Goal: Task Accomplishment & Management: Complete application form

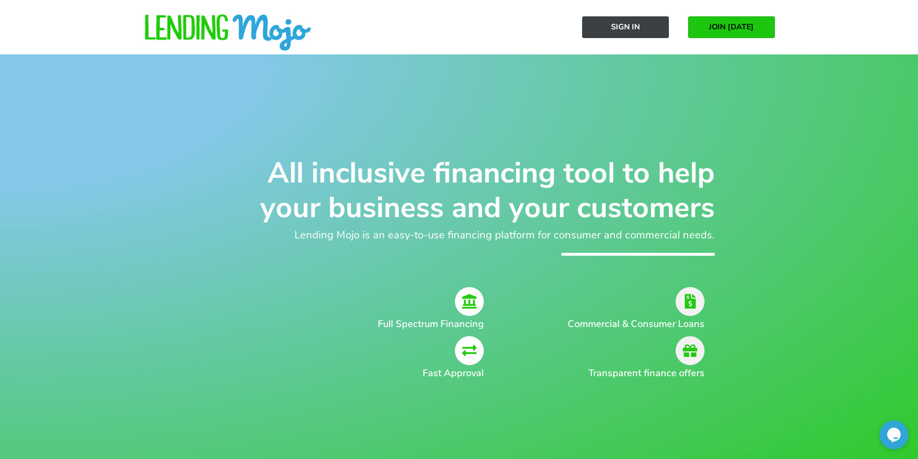
click at [621, 23] on span "Sign In" at bounding box center [625, 27] width 29 height 9
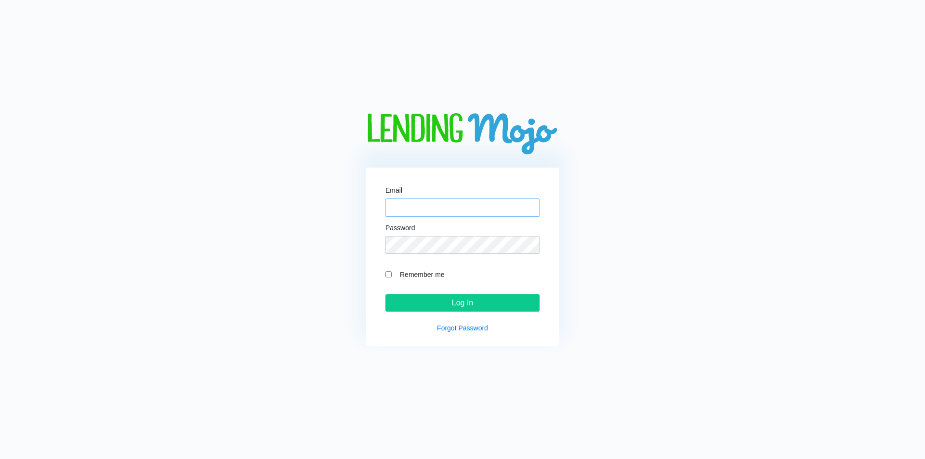
type input "[EMAIL_ADDRESS][DOMAIN_NAME]"
click at [474, 314] on div "Email sales@allusamotors.com Password Remember me Log In Forgot Password" at bounding box center [462, 257] width 193 height 179
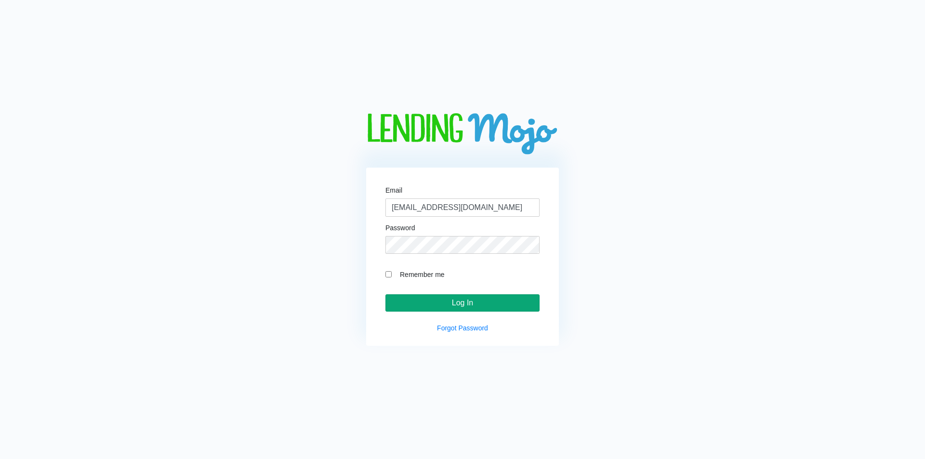
click at [474, 303] on input "Log In" at bounding box center [463, 302] width 154 height 17
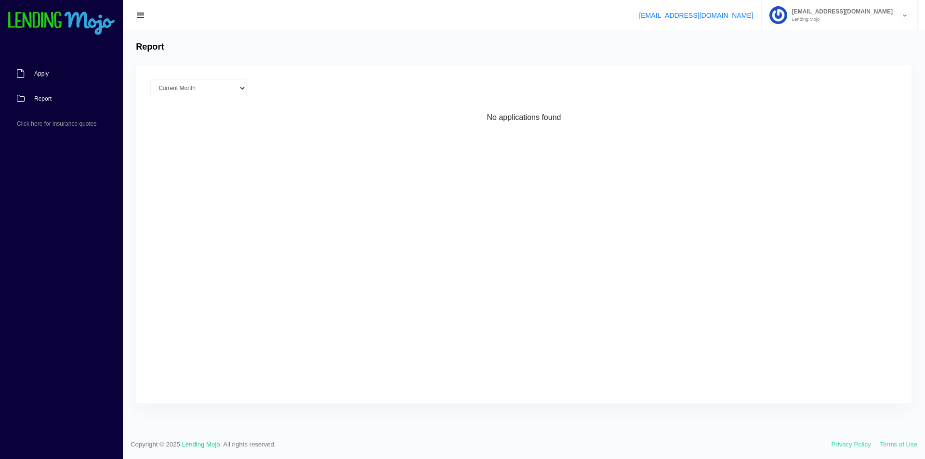
click at [26, 76] on link "Apply" at bounding box center [56, 73] width 113 height 25
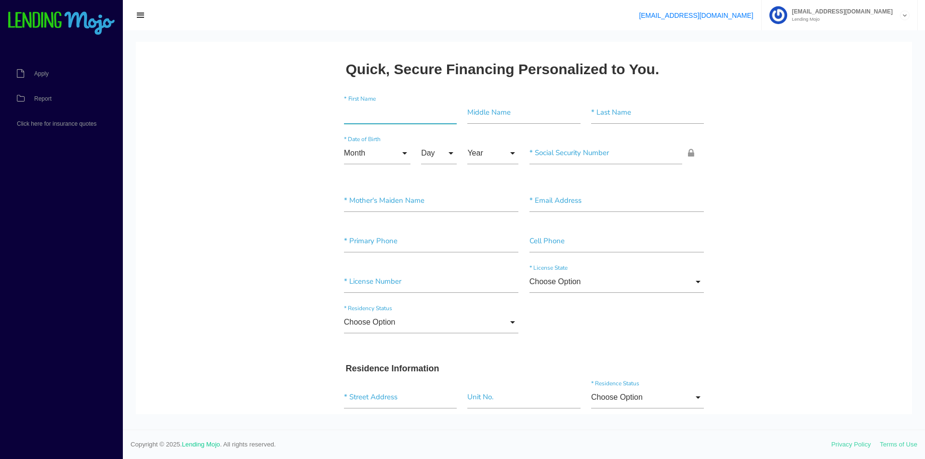
click at [428, 112] on input"] "text" at bounding box center [400, 113] width 113 height 22
type input"] "FRANCISCO"
click at [517, 112] on input"] "text" at bounding box center [524, 113] width 113 height 22
type input"] "ANDRES"
click at [632, 116] on input"] "text" at bounding box center [647, 113] width 113 height 22
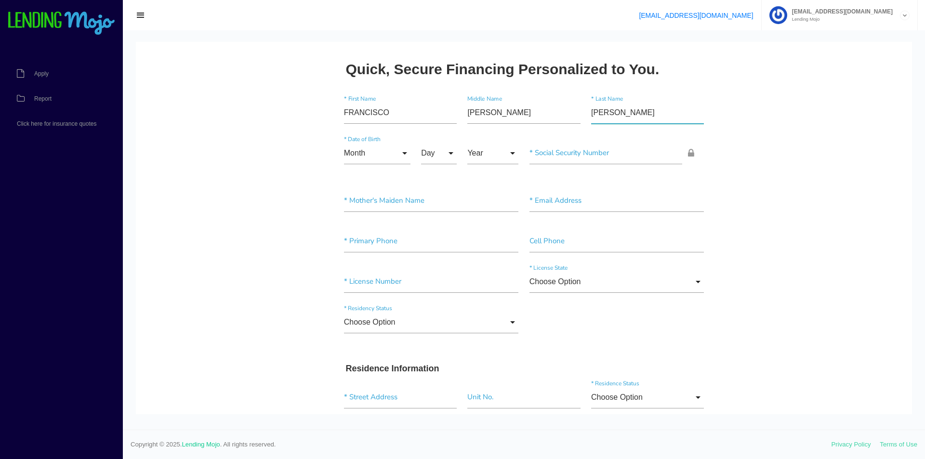
type input"] "[PERSON_NAME]"
click at [382, 158] on input "Month" at bounding box center [377, 153] width 67 height 22
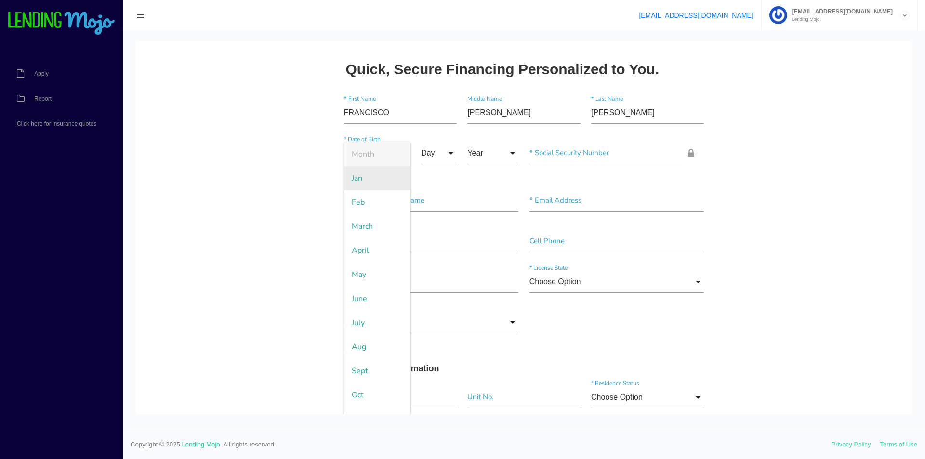
click at [383, 179] on span "Jan" at bounding box center [377, 178] width 67 height 24
type input "Jan"
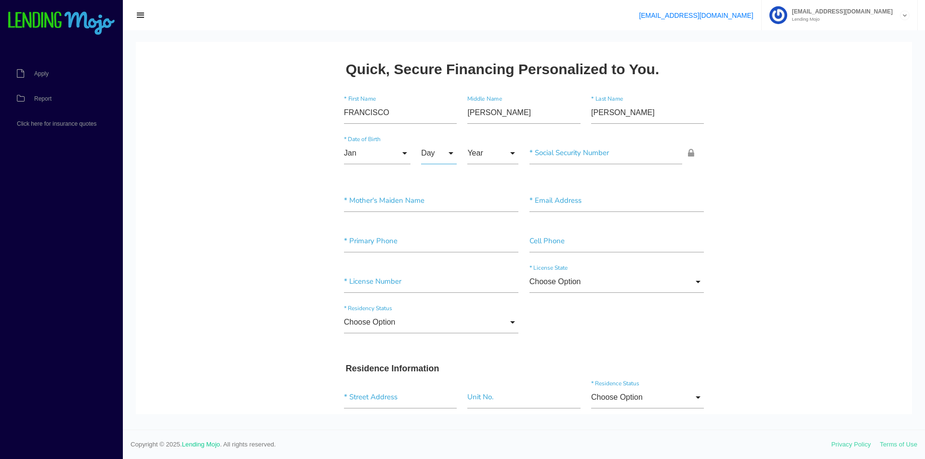
click at [449, 155] on input "Day" at bounding box center [439, 153] width 36 height 22
click at [442, 349] on span "24" at bounding box center [445, 347] width 48 height 24
type input "24"
click at [491, 146] on input "Year" at bounding box center [493, 153] width 51 height 22
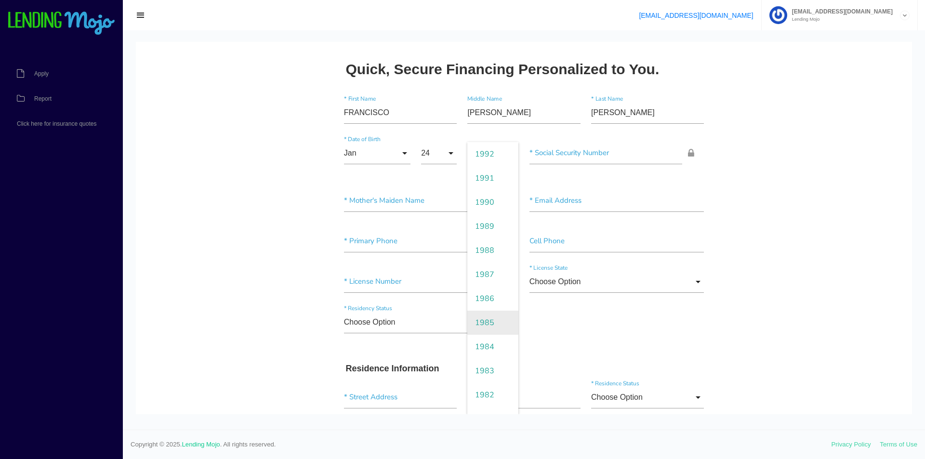
click at [487, 326] on span "1985" at bounding box center [493, 323] width 51 height 24
type input "1985"
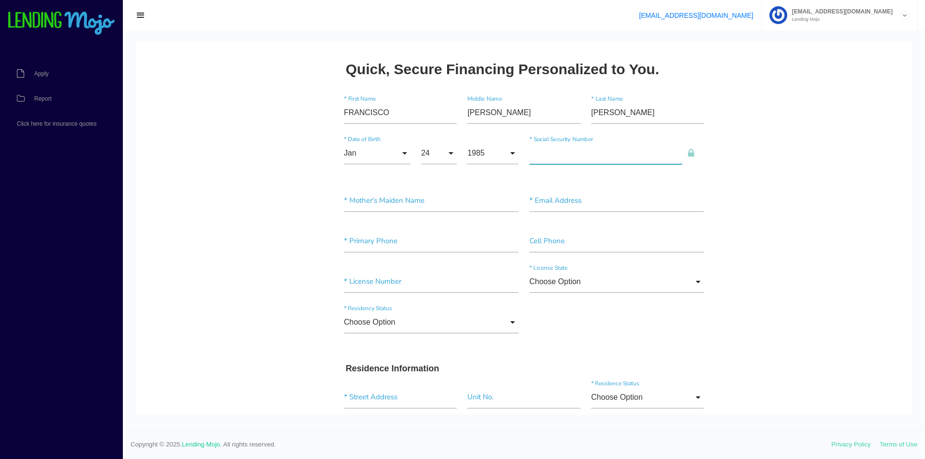
click at [558, 163] on input"] "text" at bounding box center [606, 153] width 153 height 22
click at [367, 202] on input"] "text" at bounding box center [431, 201] width 175 height 22
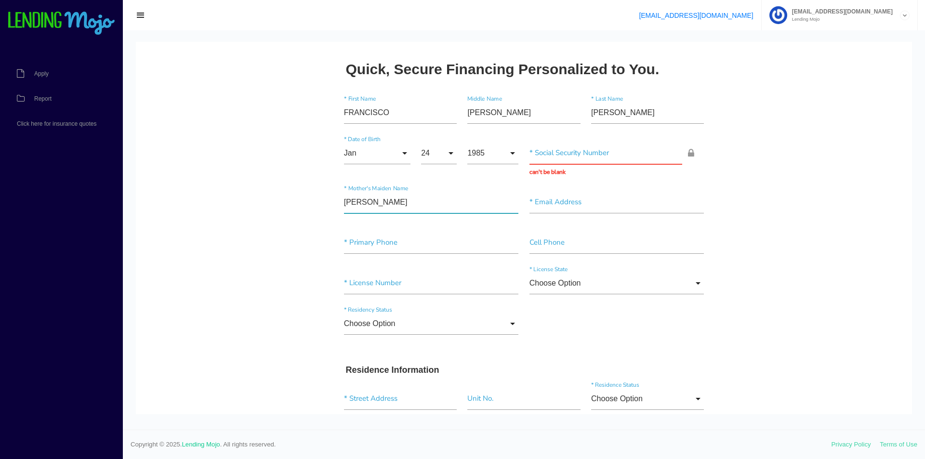
type input"] "VEGA"
click at [581, 203] on input"] "text" at bounding box center [617, 202] width 175 height 22
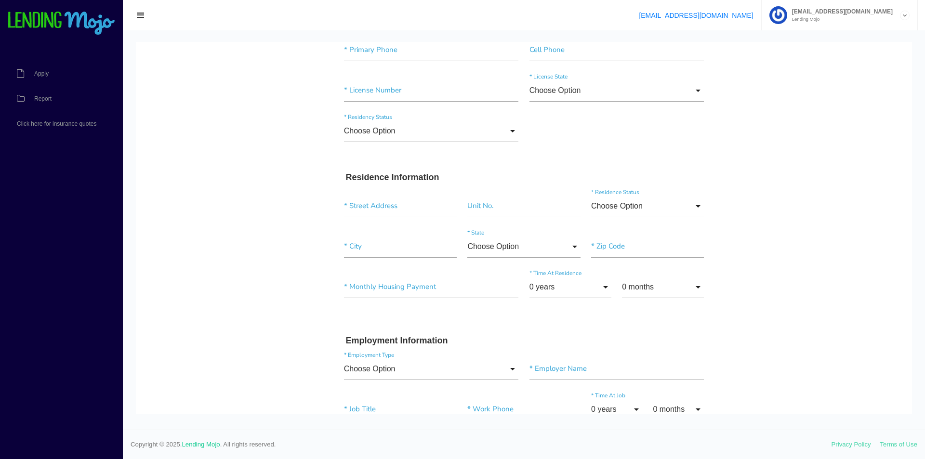
scroll to position [96, 0]
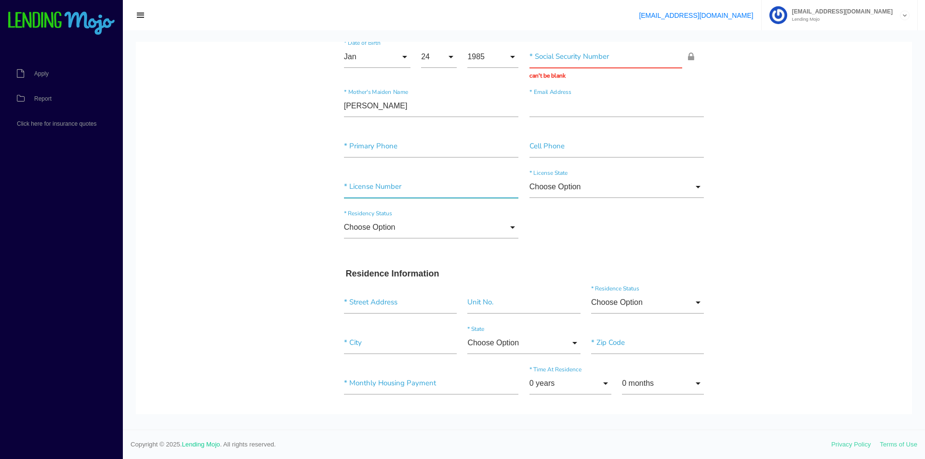
click at [420, 190] on input"] "text" at bounding box center [431, 187] width 175 height 22
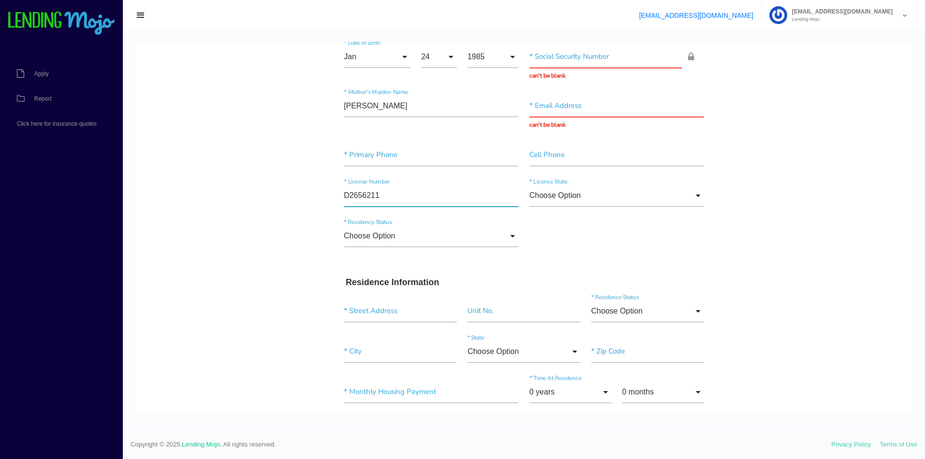
type input"] "D2656211"
click at [557, 193] on input "Choose Option" at bounding box center [617, 196] width 175 height 22
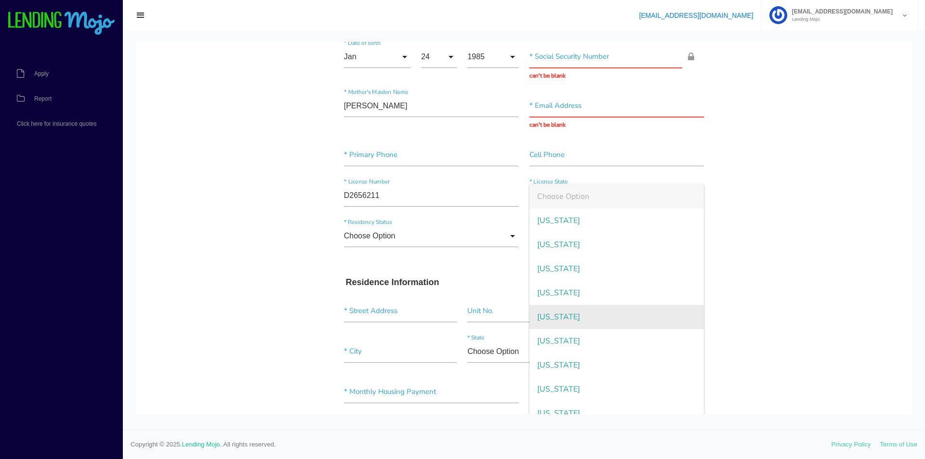
click at [588, 311] on span "California" at bounding box center [617, 317] width 175 height 24
type input "California"
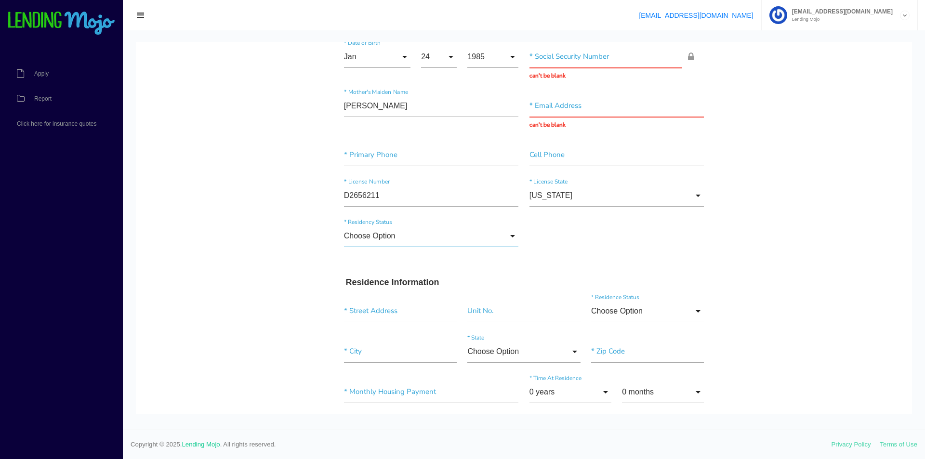
click at [405, 240] on input "Choose Option" at bounding box center [431, 236] width 175 height 22
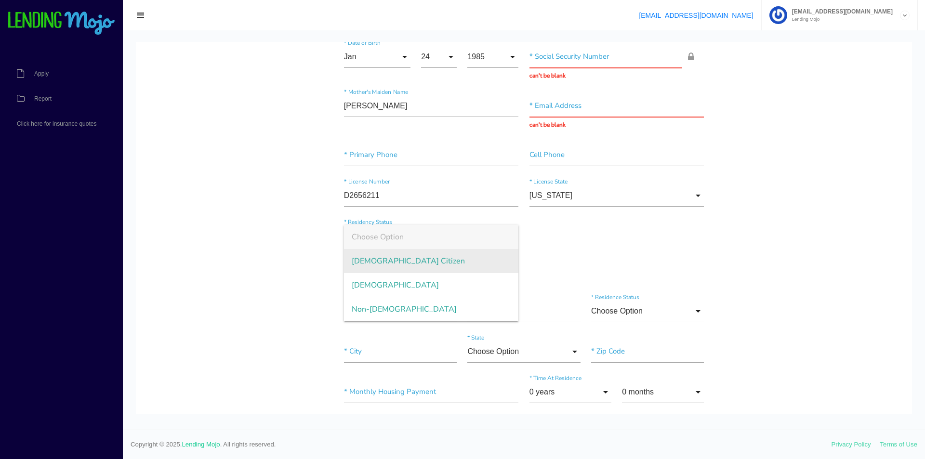
click at [407, 267] on span "US Citizen" at bounding box center [431, 261] width 175 height 24
type input "US Citizen"
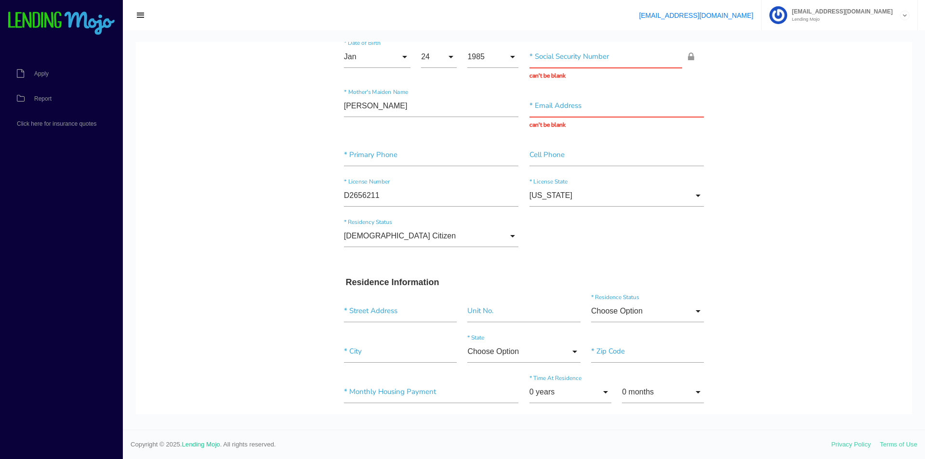
click at [457, 158] on input"] "text" at bounding box center [431, 155] width 175 height 22
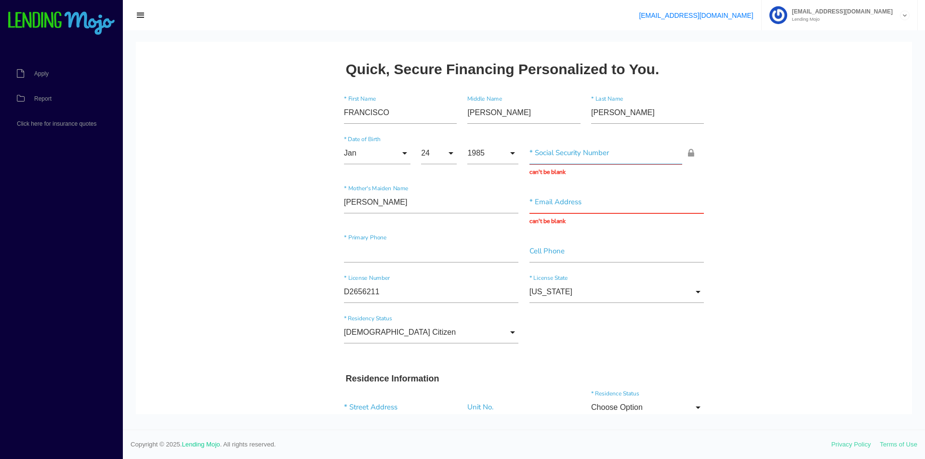
click at [578, 155] on input "text" at bounding box center [606, 153] width 153 height 22
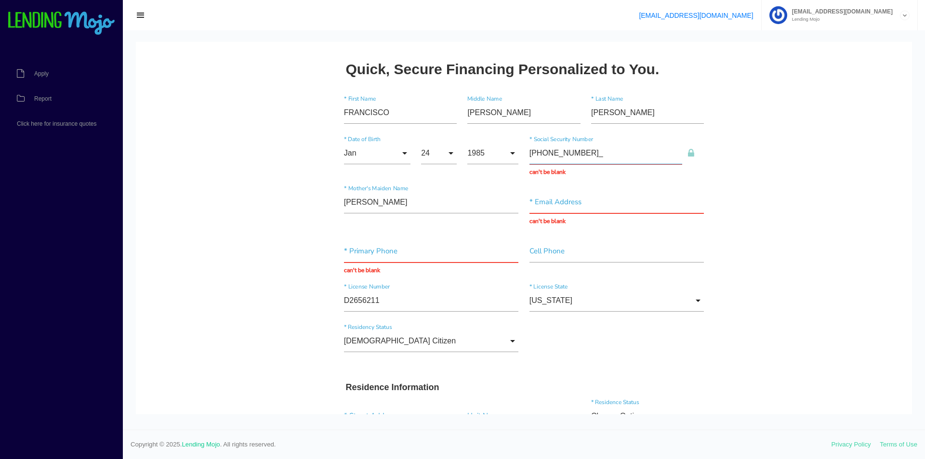
type input "623-32-3860"
click at [541, 213] on div "* Email Address can't be blank" at bounding box center [617, 207] width 186 height 35
type input "[EMAIL_ADDRESS][DOMAIN_NAME]"
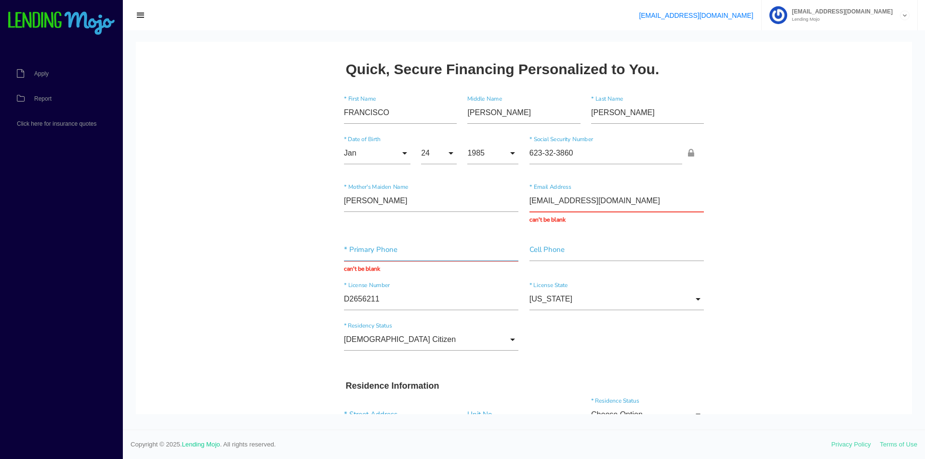
click at [487, 249] on input "text" at bounding box center [431, 250] width 175 height 22
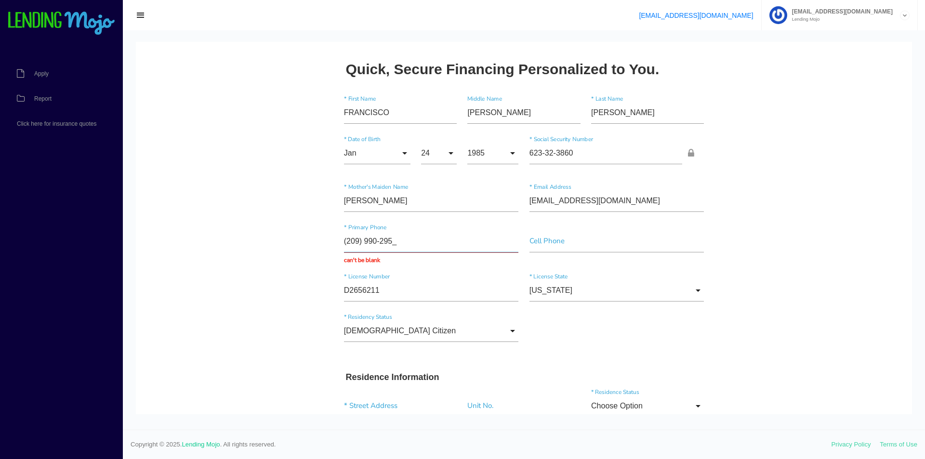
type input "[PHONE_NUMBER]"
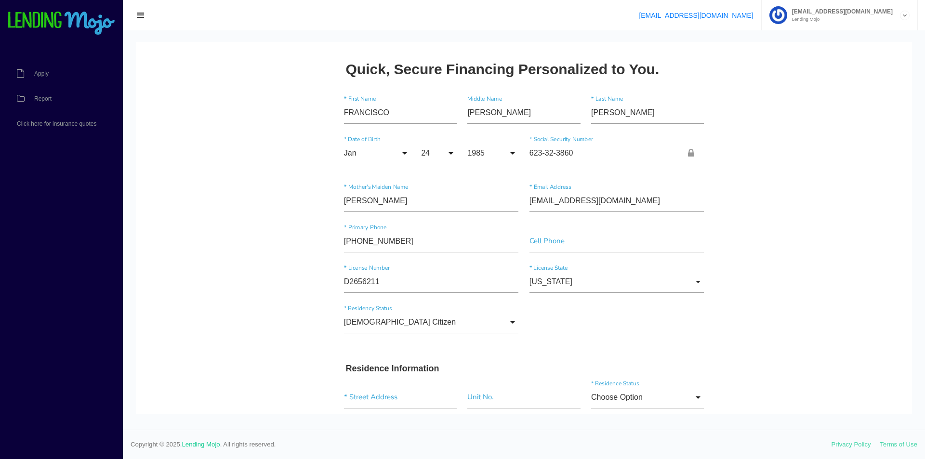
scroll to position [96, 0]
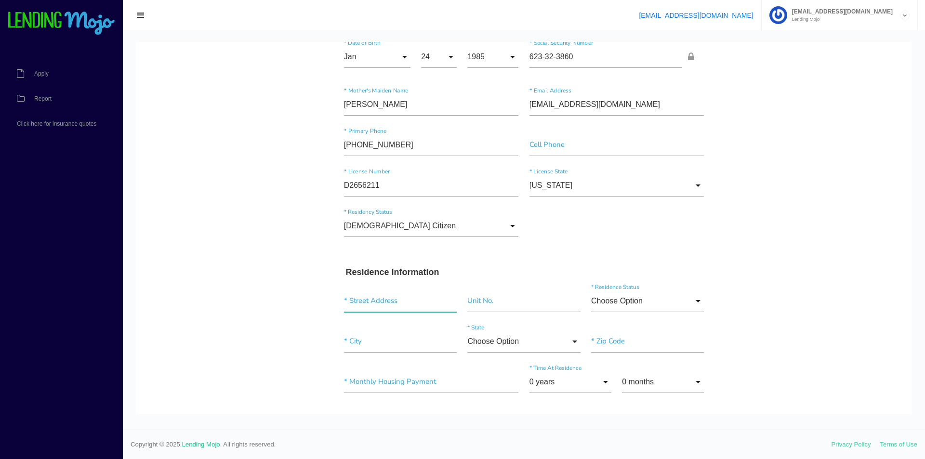
click at [366, 305] on input "text" at bounding box center [400, 301] width 113 height 22
type input "[STREET_ADDRESS]"
type input"] "Stockton"
type input"] "95209"
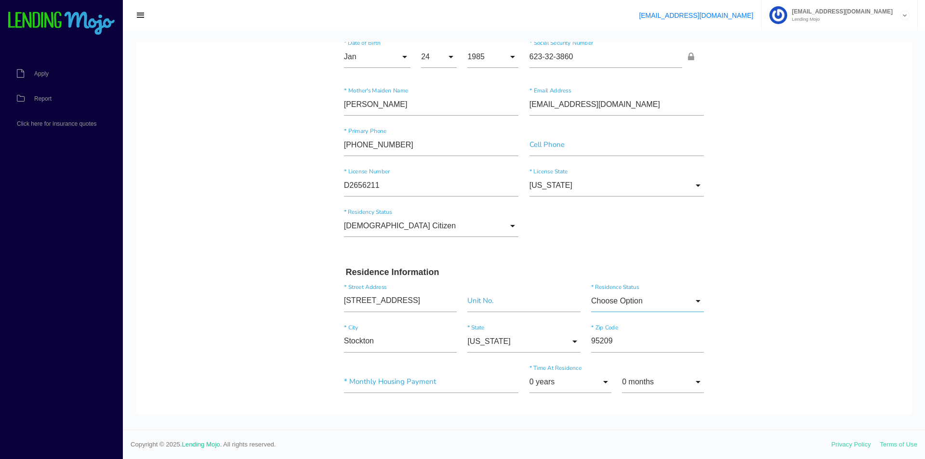
click at [669, 304] on input "Choose Option" at bounding box center [647, 301] width 113 height 22
click at [666, 325] on span "Own" at bounding box center [647, 326] width 113 height 24
type input "Own"
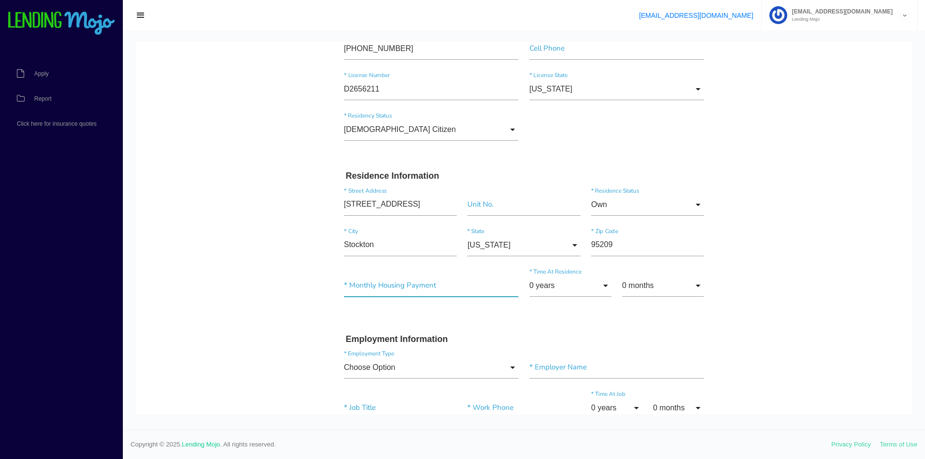
click at [490, 293] on input"] "text" at bounding box center [431, 286] width 175 height 22
type input"] "$1,755.00"
click at [582, 289] on input "0 years" at bounding box center [571, 286] width 82 height 22
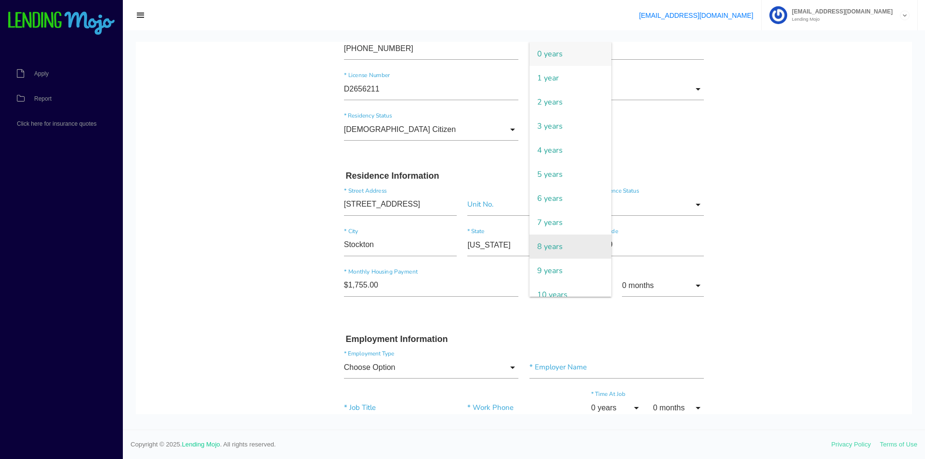
click at [583, 240] on span "8 years" at bounding box center [571, 247] width 82 height 24
type input "8 years"
click at [656, 301] on div "8 years 0 years 1 year 2 years 3 years 4 years 5 years 6 years 7 years 8 years …" at bounding box center [617, 287] width 186 height 40
click at [655, 291] on input "0 months" at bounding box center [663, 286] width 82 height 22
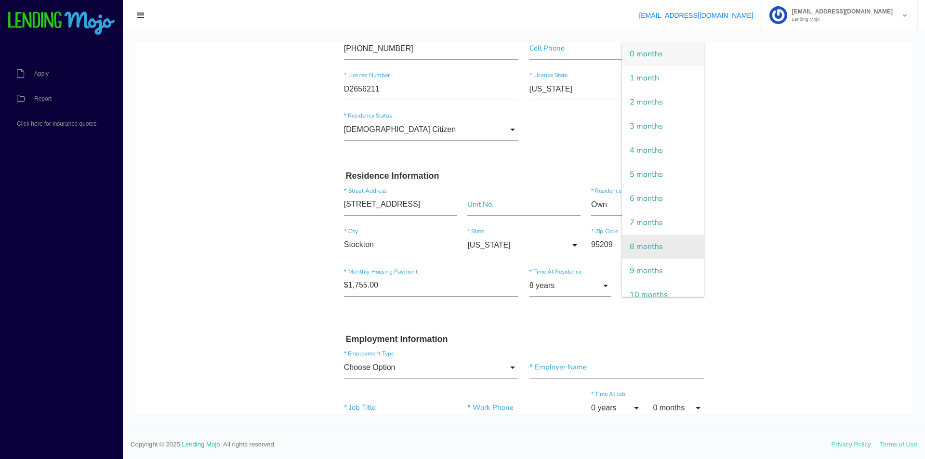
click at [651, 237] on span "8 months" at bounding box center [663, 247] width 82 height 24
type input "8 months"
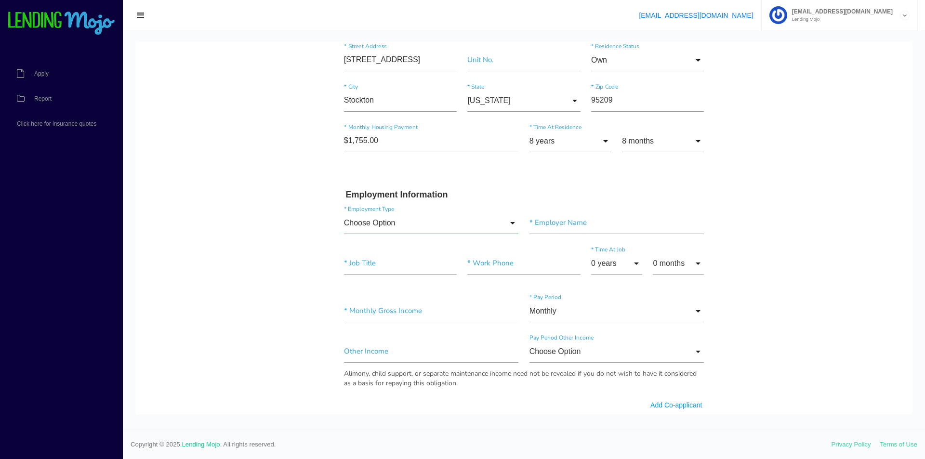
click at [436, 224] on input "Choose Option" at bounding box center [431, 223] width 175 height 22
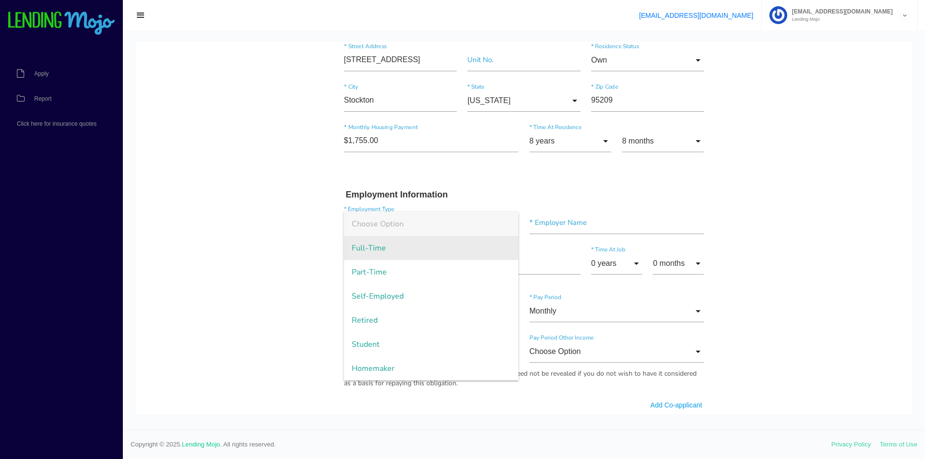
click at [438, 256] on span "Full-Time" at bounding box center [431, 248] width 175 height 24
type input "Full-Time"
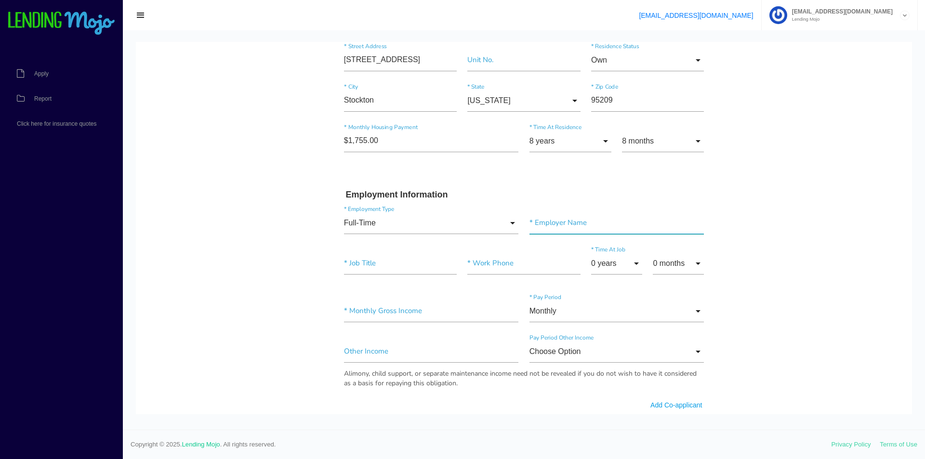
click at [552, 227] on input"] "text" at bounding box center [617, 223] width 175 height 22
type input"] "[PERSON_NAME] CAT"
click at [427, 267] on input"] "text" at bounding box center [400, 264] width 113 height 22
type input"] "REGIONAL SAFETY MANAGER"
click at [472, 269] on input"] "text" at bounding box center [524, 264] width 113 height 22
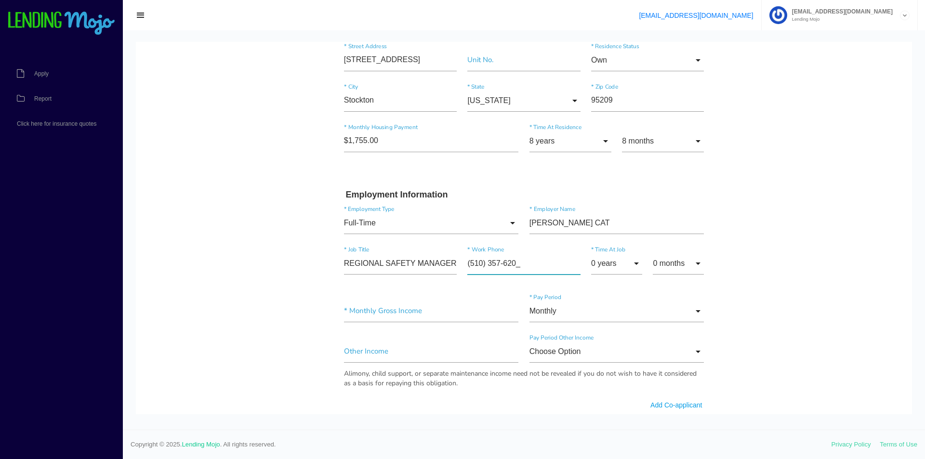
type input"] "[PHONE_NUMBER]"
click at [606, 257] on input "0 years" at bounding box center [616, 264] width 51 height 22
click at [695, 265] on input "0 months" at bounding box center [678, 264] width 51 height 22
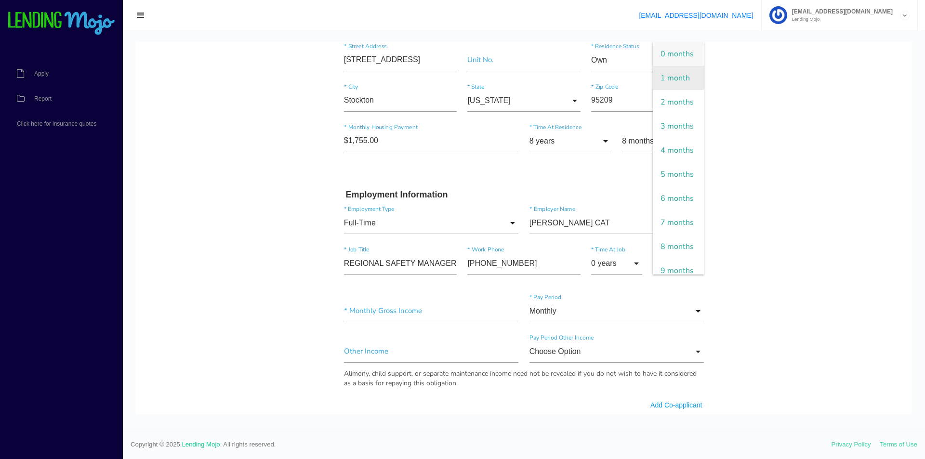
click at [669, 87] on span "1 month" at bounding box center [678, 78] width 51 height 24
type input "1 month"
click at [757, 305] on body "Quick, Secure Financing Personalized to You. FRANCISCO * First Name ANDRES Midd…" at bounding box center [524, 399] width 776 height 1389
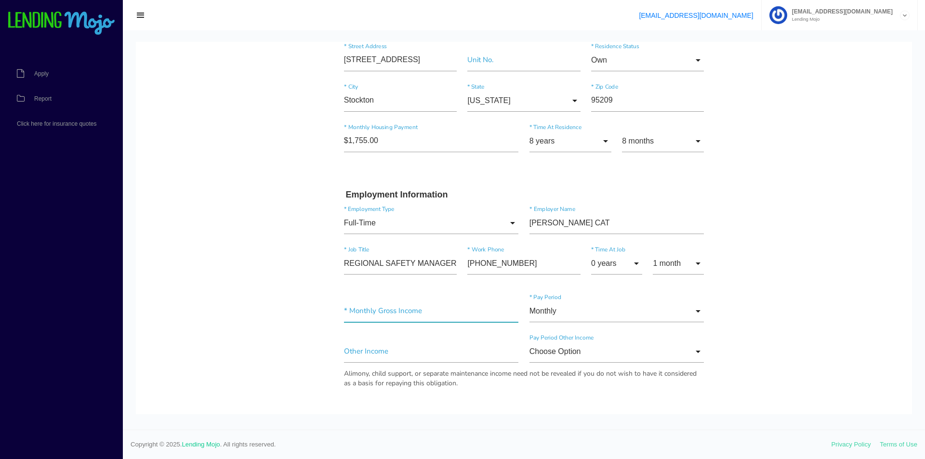
click at [468, 311] on input"] "text" at bounding box center [431, 311] width 175 height 22
click at [472, 311] on input"] "text" at bounding box center [431, 311] width 175 height 22
type input"] "$11,000.00"
click at [564, 308] on input "Monthly" at bounding box center [617, 311] width 175 height 22
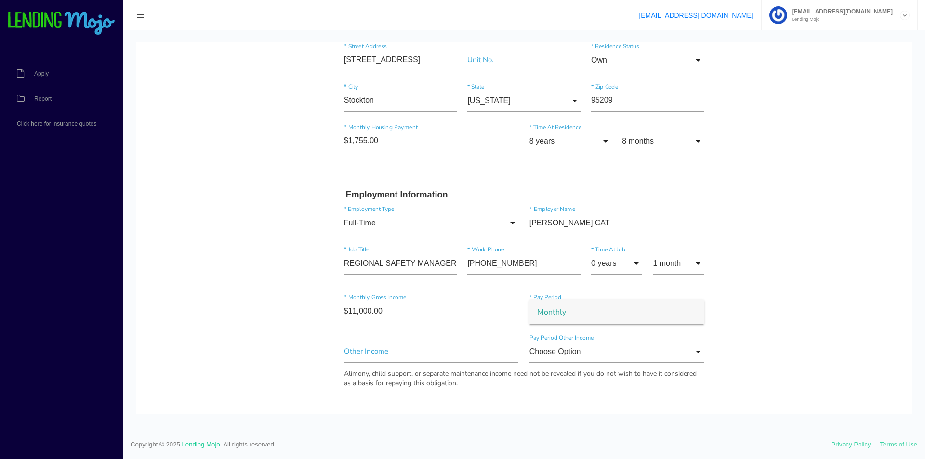
click at [564, 308] on span "Monthly" at bounding box center [617, 312] width 175 height 24
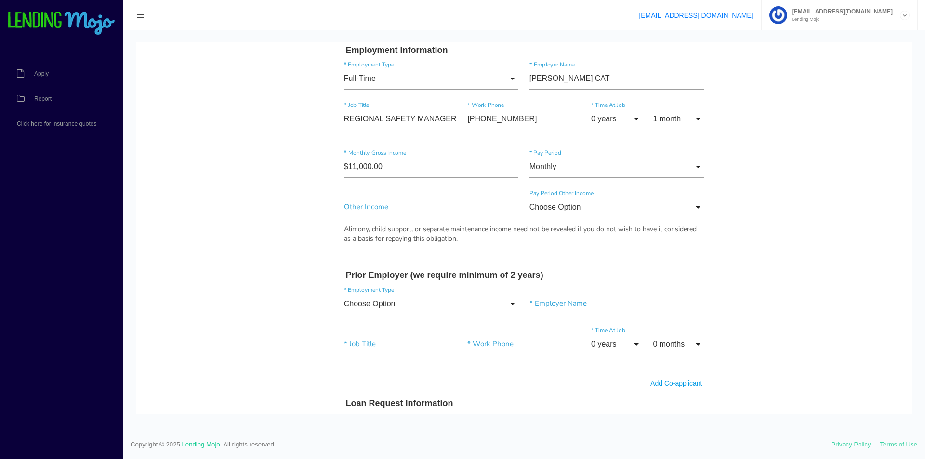
click at [467, 307] on input "Choose Option" at bounding box center [431, 304] width 175 height 22
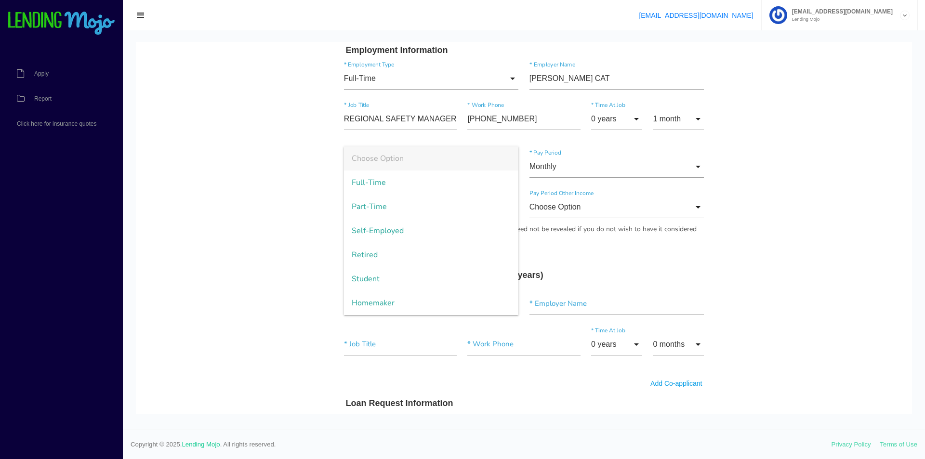
click at [235, 279] on body "Quick, Secure Financing Personalized to You. FRANCISCO * First Name ANDRES Midd…" at bounding box center [524, 254] width 776 height 1389
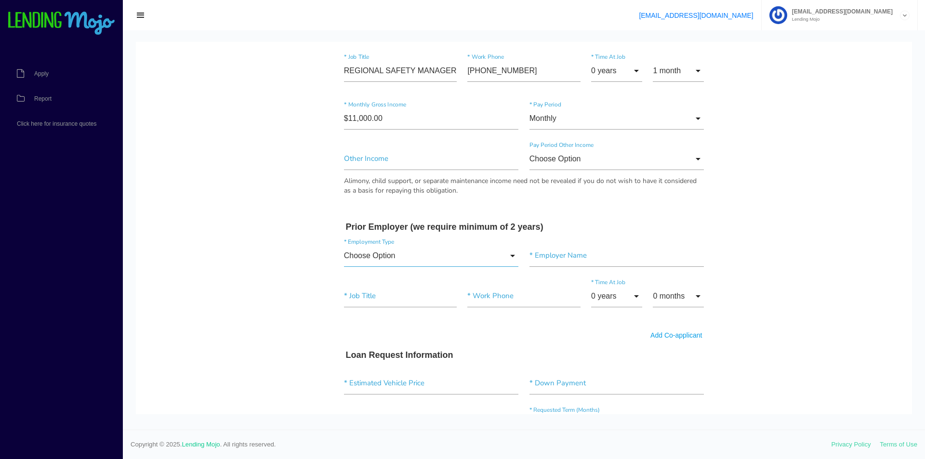
scroll to position [578, 0]
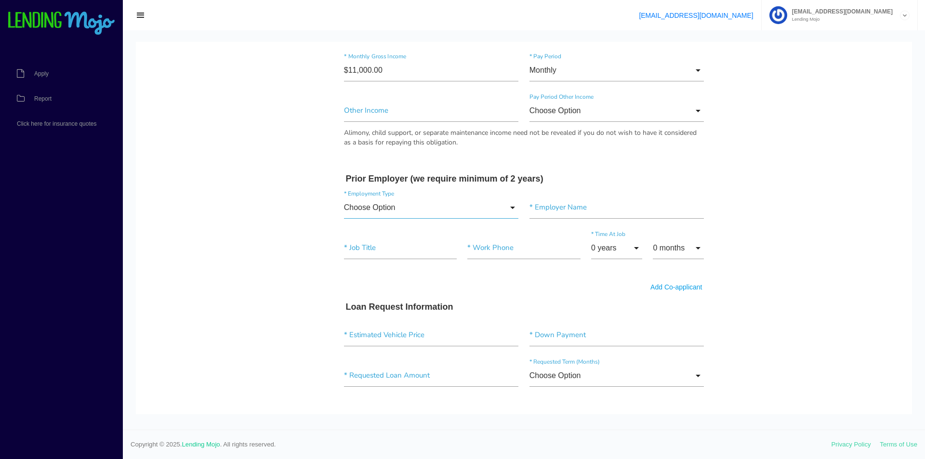
click at [403, 218] on input "Choose Option" at bounding box center [431, 208] width 175 height 22
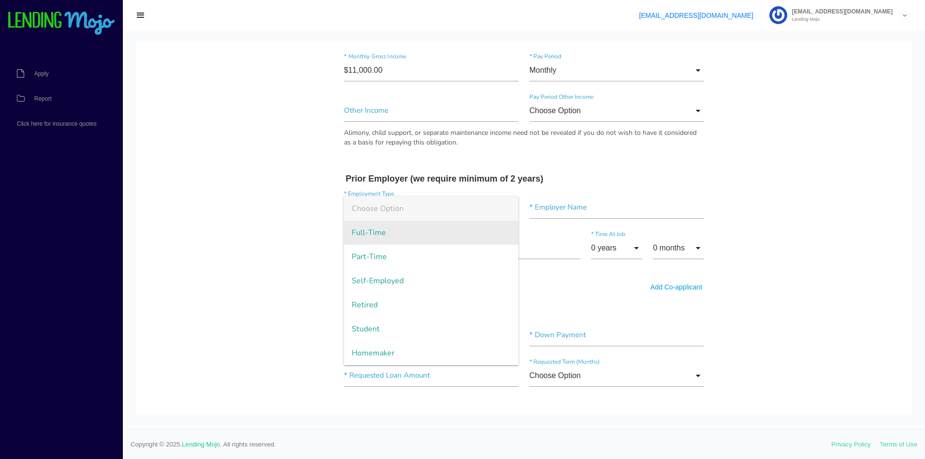
click at [410, 238] on span "Full-Time" at bounding box center [431, 233] width 175 height 24
type input "Full-Time"
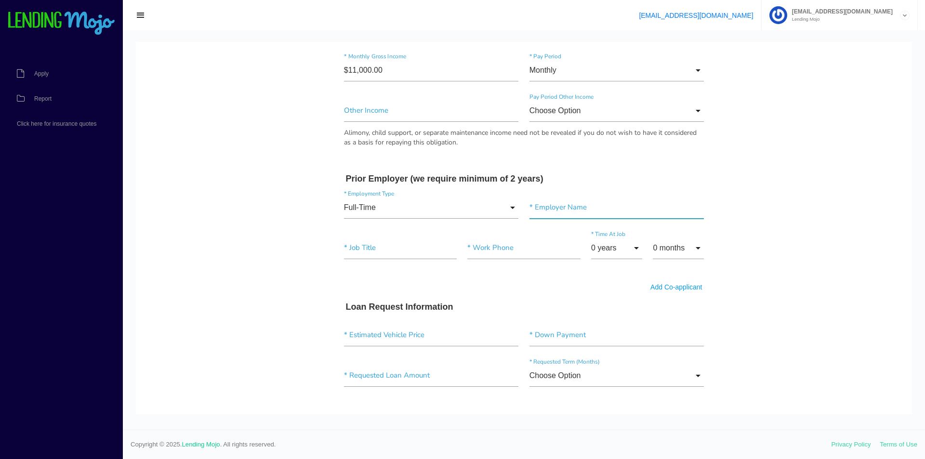
click at [573, 208] on input"] "text" at bounding box center [617, 208] width 175 height 22
click at [488, 342] on input"] "text" at bounding box center [431, 335] width 175 height 22
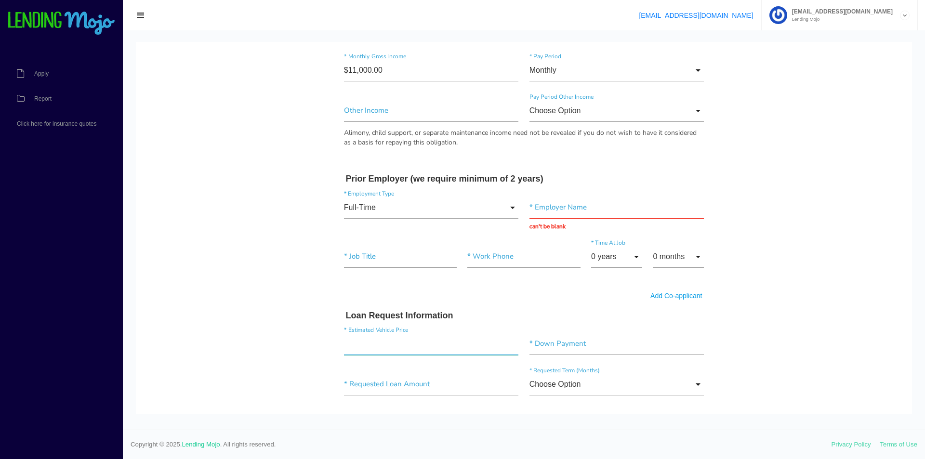
click at [478, 347] on input"] "text" at bounding box center [431, 344] width 175 height 22
type input"] "$8,995.00"
click at [540, 343] on input"] "text" at bounding box center [617, 344] width 175 height 22
click at [385, 391] on input"] "text" at bounding box center [431, 385] width 175 height 22
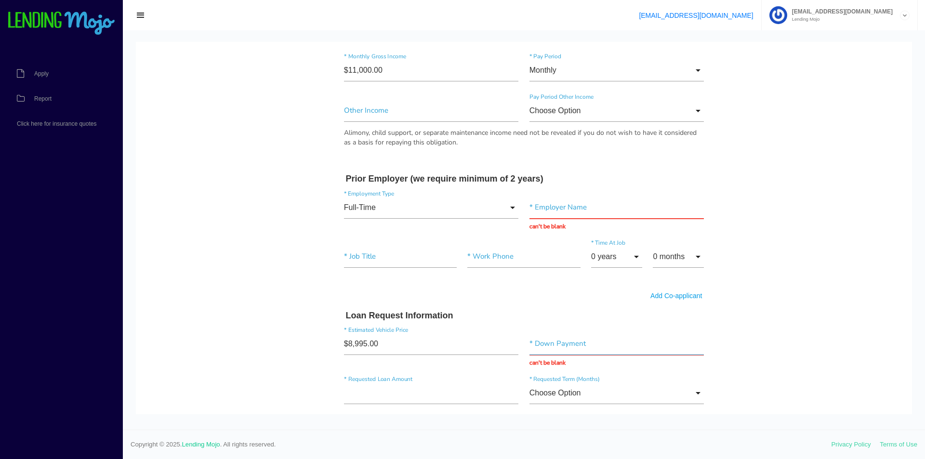
click at [547, 347] on input "text" at bounding box center [617, 344] width 175 height 22
type input "$0.00"
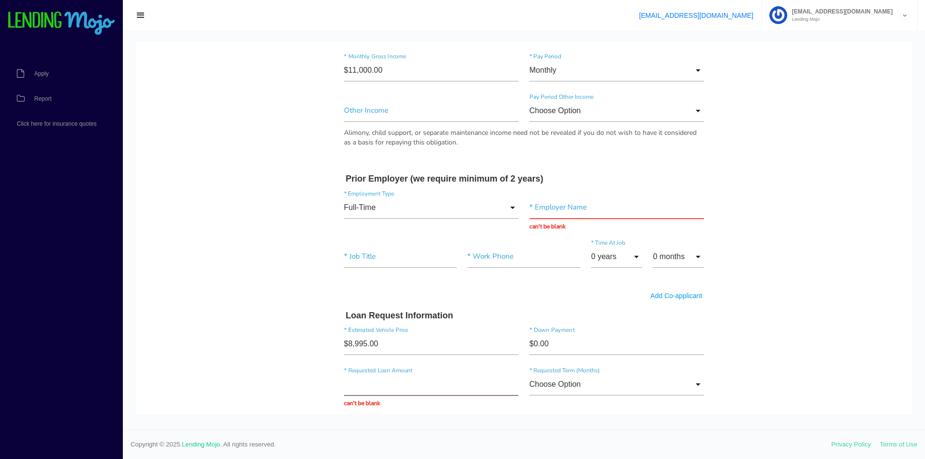
click at [446, 403] on div "* Requested Loan Amount can't be blank" at bounding box center [432, 391] width 186 height 35
click at [539, 212] on input "text" at bounding box center [617, 208] width 175 height 22
type input "DELICATO FAMILY WINES"
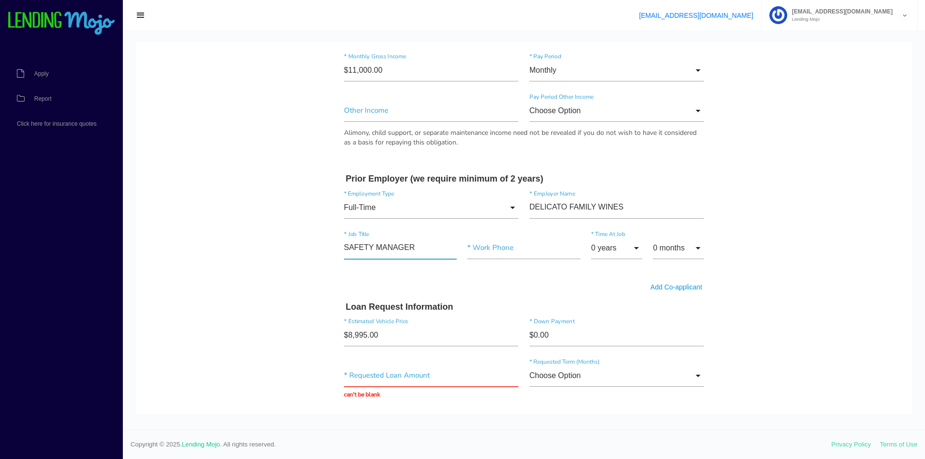
type input"] "SAFETY MANAGER"
type input"] "[PHONE_NUMBER]"
click at [602, 250] on input "0 years" at bounding box center [616, 248] width 51 height 22
click at [617, 130] on span "3 years" at bounding box center [616, 126] width 51 height 24
type input "3 years"
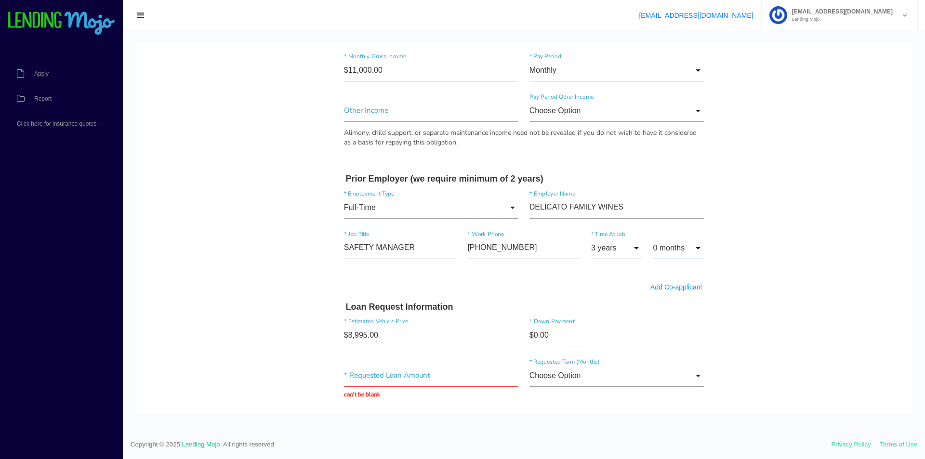
click at [678, 244] on input "0 months" at bounding box center [678, 248] width 51 height 22
click at [667, 142] on span "7 months" at bounding box center [678, 130] width 51 height 24
type input "7 months"
click at [768, 236] on body "Quick, Secure Financing Personalized to You. FRANCISCO * First Name ANDRES Midd…" at bounding box center [524, 163] width 776 height 1398
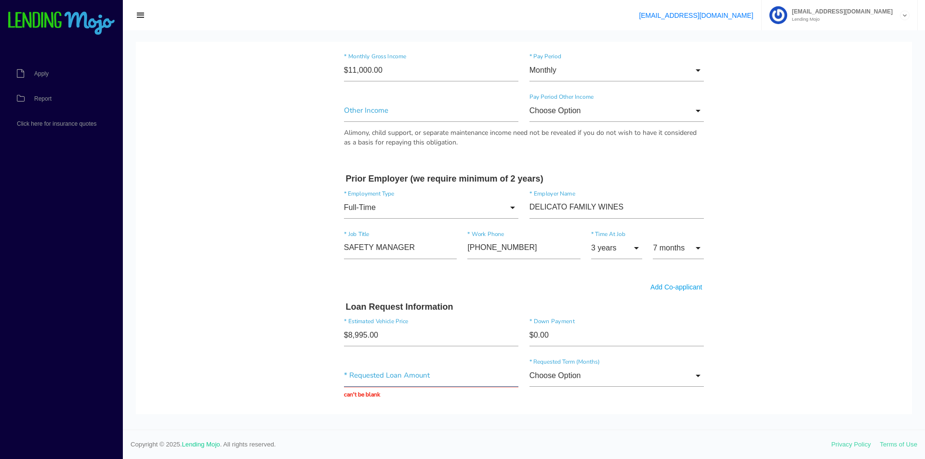
click at [427, 374] on input "text" at bounding box center [431, 376] width 175 height 22
type input "$10,225.00"
click at [542, 379] on input "Choose Option" at bounding box center [617, 376] width 175 height 22
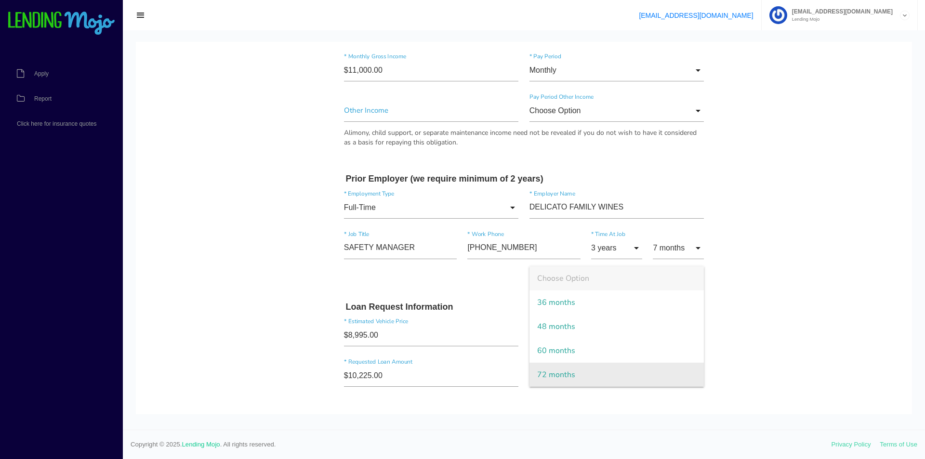
click at [585, 369] on span "72 months" at bounding box center [617, 375] width 175 height 24
type input "72 months"
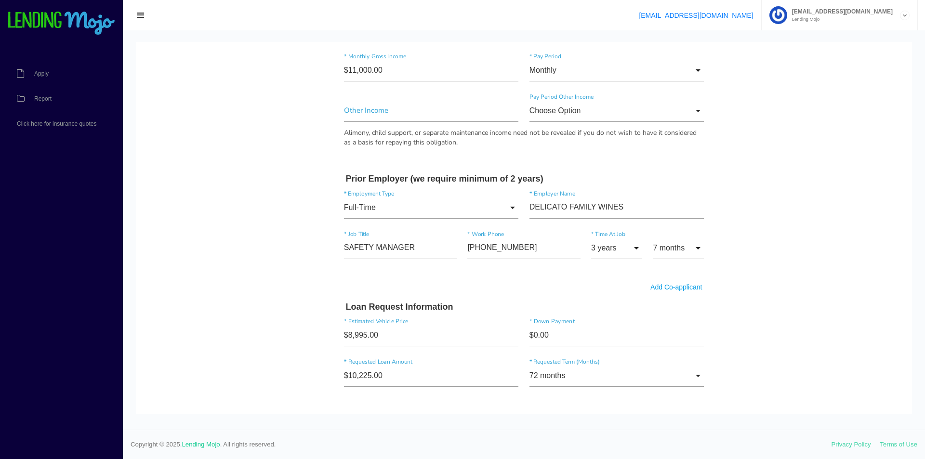
click at [761, 367] on body "Quick, Secure Financing Personalized to You. FRANCISCO * First Name ANDRES Midd…" at bounding box center [524, 158] width 776 height 1389
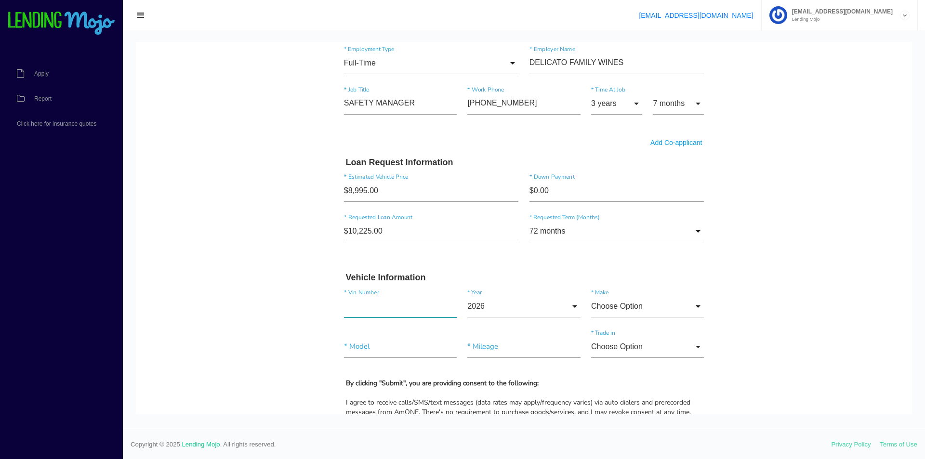
click at [424, 315] on input"] "text" at bounding box center [400, 306] width 113 height 22
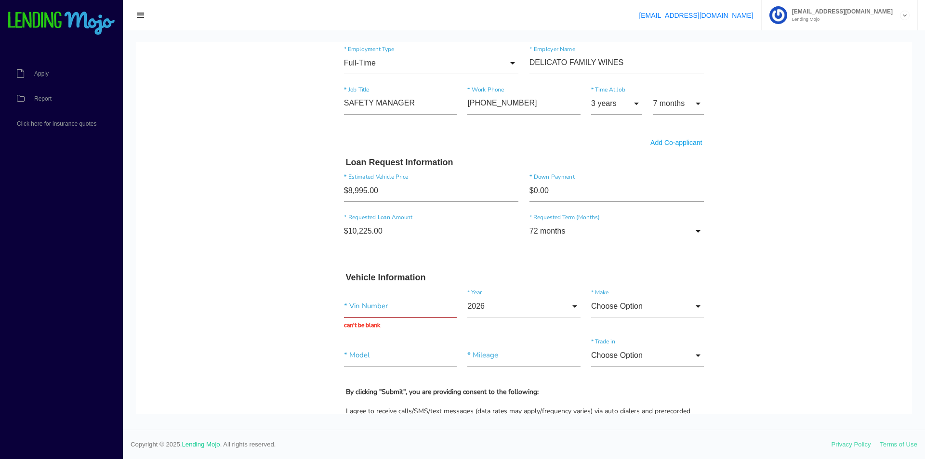
drag, startPoint x: 381, startPoint y: 319, endPoint x: 361, endPoint y: 307, distance: 23.4
paste input "[US_VEHICLE_IDENTIFICATION_NUMBER]"
type input "[US_VEHICLE_IDENTIFICATION_NUMBER]"
click at [262, 339] on body "Quick, Secure Financing Personalized to You. FRANCISCO * First Name ANDRES Midd…" at bounding box center [524, 18] width 776 height 1398
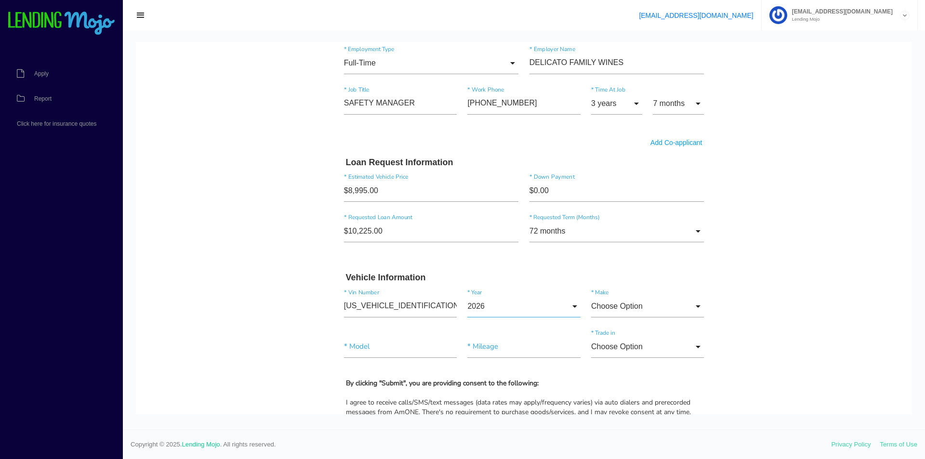
click at [558, 307] on input "2026" at bounding box center [524, 306] width 113 height 22
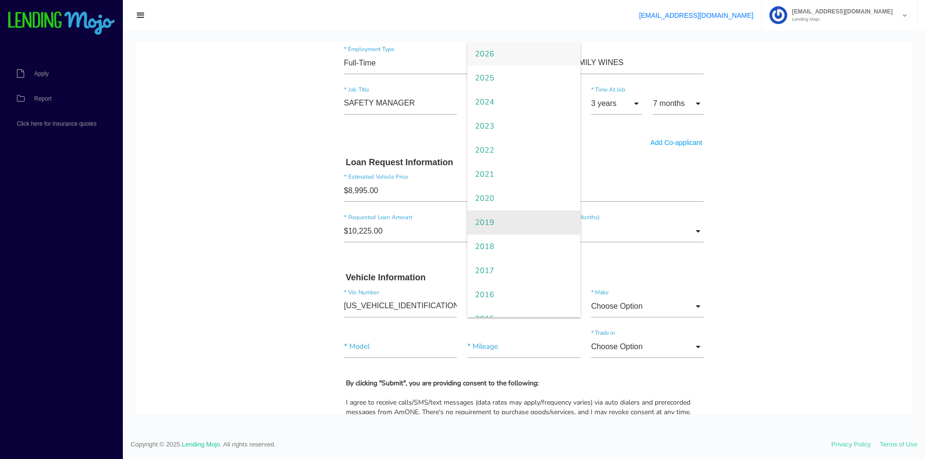
click at [532, 214] on span "2019" at bounding box center [524, 223] width 113 height 24
type input "2019"
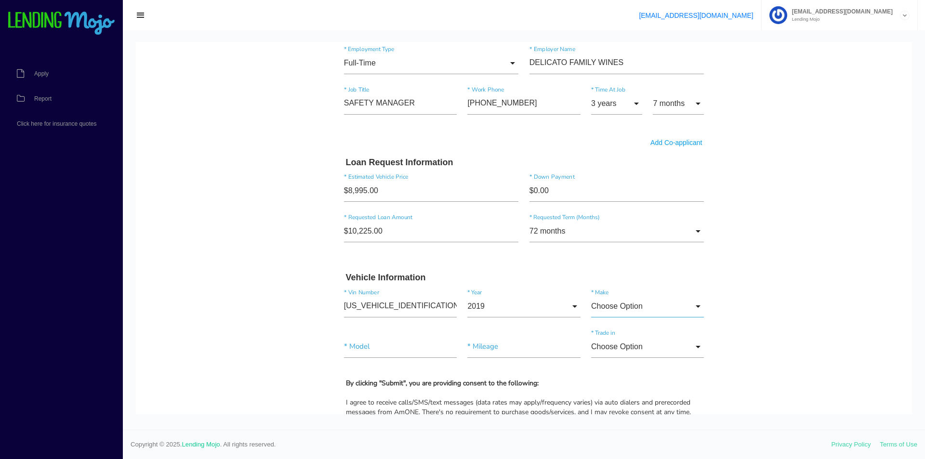
click at [608, 304] on input "Choose Option" at bounding box center [647, 306] width 113 height 22
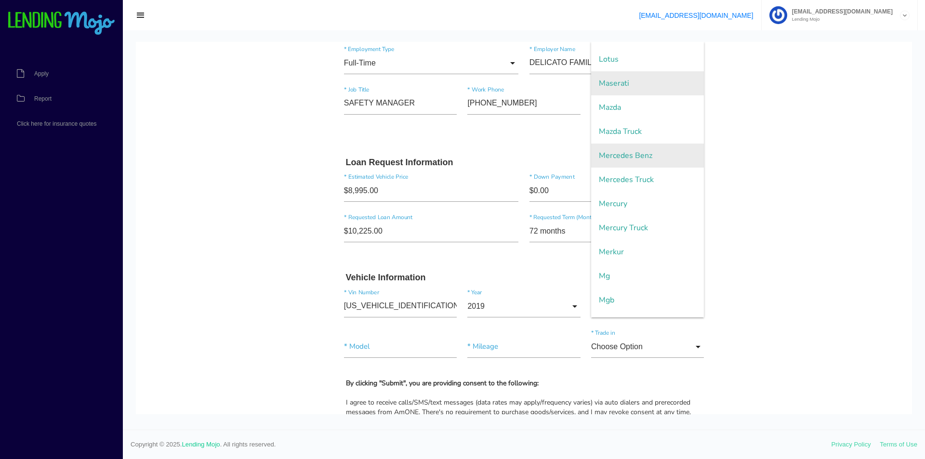
scroll to position [1465, 0]
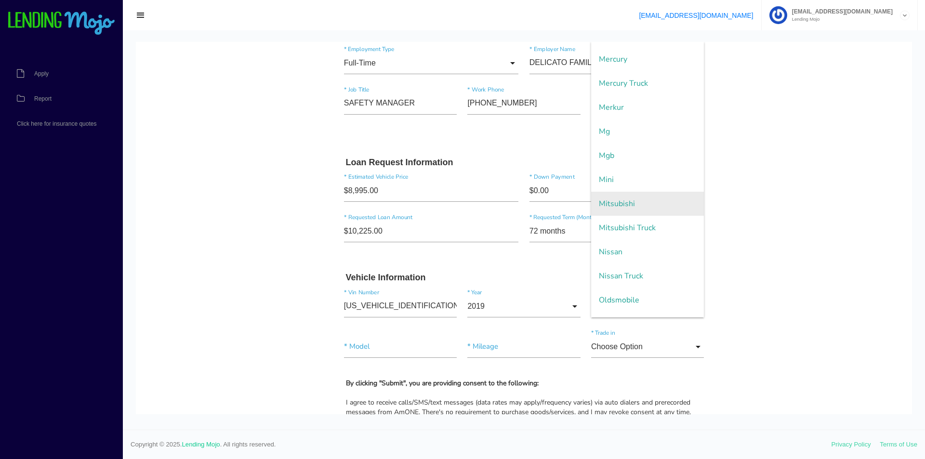
click at [630, 206] on span "Mitsubishi" at bounding box center [647, 204] width 113 height 24
type input "Mitsubishi"
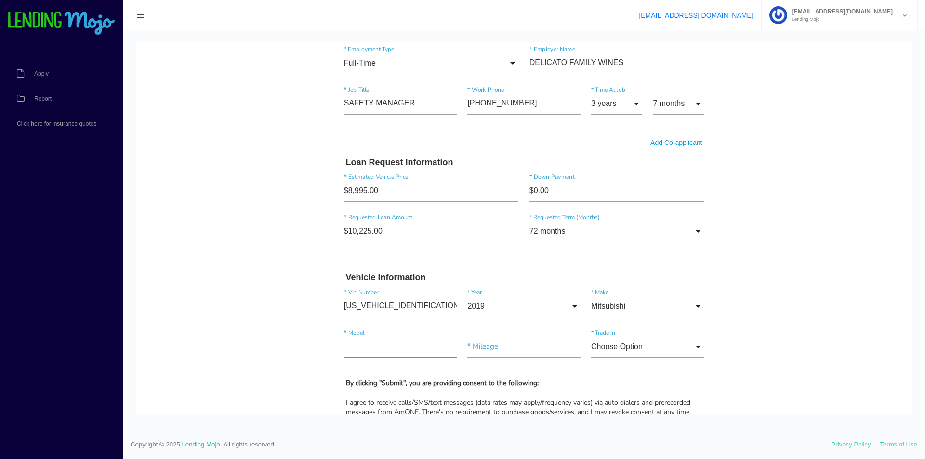
click at [403, 354] on input"] "text" at bounding box center [400, 347] width 113 height 22
type input"] "MIRAGE"
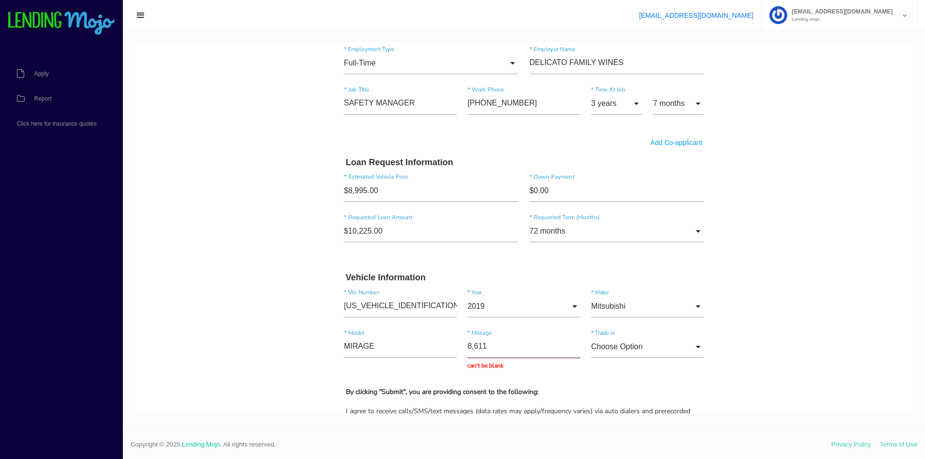
type input "86,115"
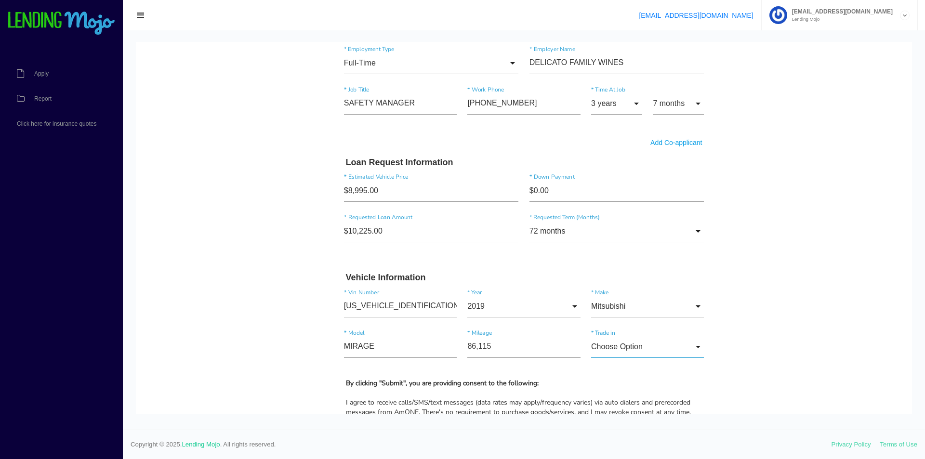
click at [608, 355] on input "Choose Option" at bounding box center [647, 347] width 113 height 22
click at [659, 401] on span "No" at bounding box center [647, 396] width 113 height 24
type input "No"
click at [748, 377] on body "Quick, Secure Financing Personalized to You. FRANCISCO * First Name ANDRES Midd…" at bounding box center [524, 13] width 776 height 1389
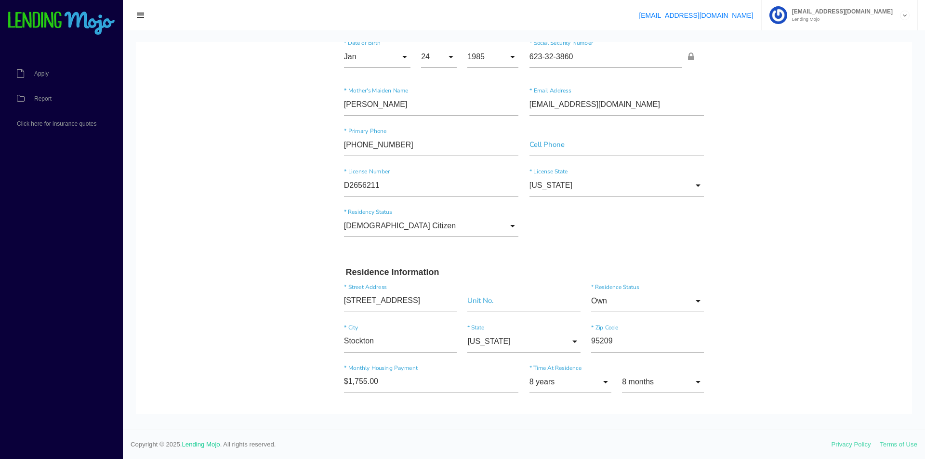
scroll to position [48, 0]
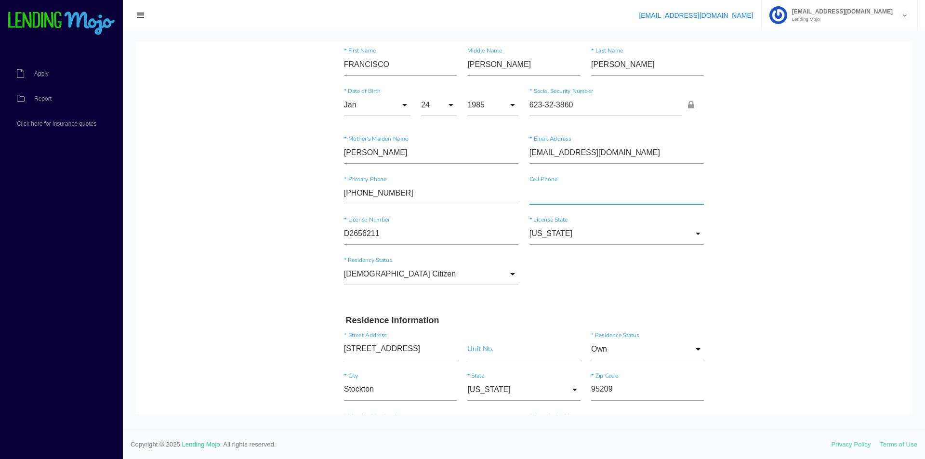
click at [628, 188] on input"] "text" at bounding box center [617, 193] width 175 height 22
type input"] "[PHONE_NUMBER]"
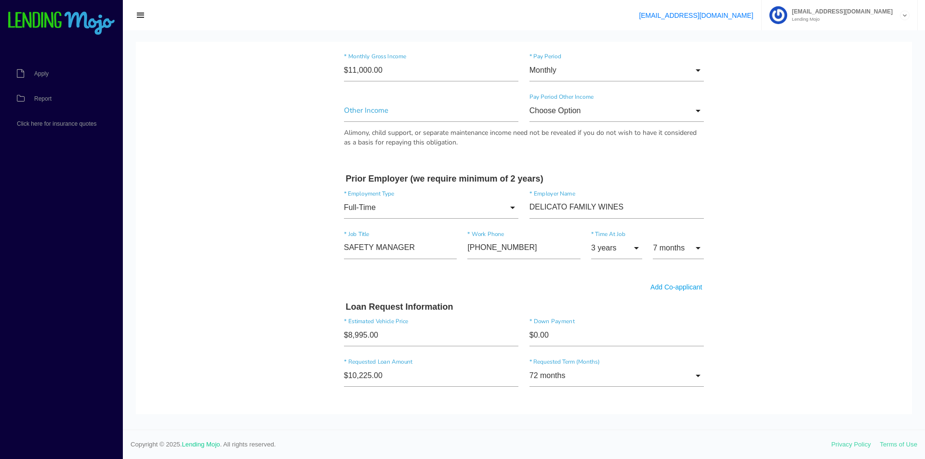
scroll to position [482, 0]
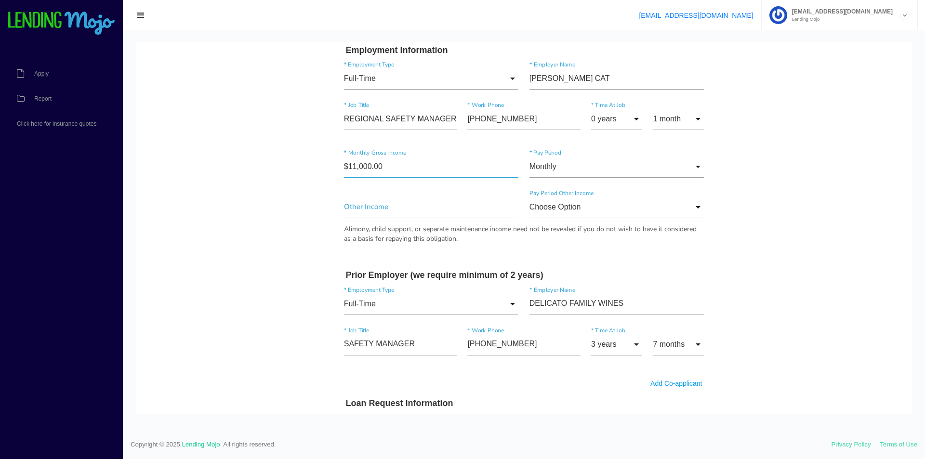
click at [402, 162] on input"] "$11,000.00" at bounding box center [431, 167] width 175 height 22
click at [734, 259] on body "Quick, Secure Financing Personalized to You. FRANCISCO * First Name ANDRES Midd…" at bounding box center [524, 254] width 776 height 1389
click at [430, 165] on input"] "$10,000.00" at bounding box center [431, 167] width 175 height 22
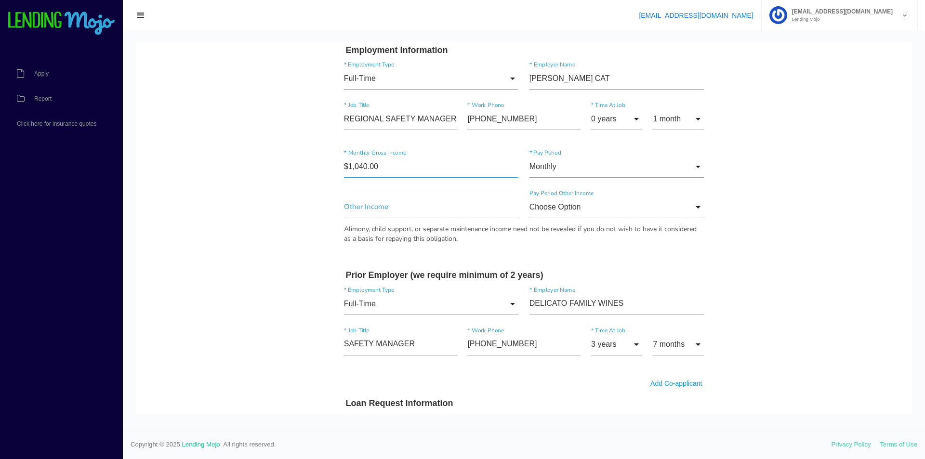
type input"] "$10,400.00"
click at [755, 312] on body "Quick, Secure Financing Personalized to You. FRANCISCO * First Name ANDRES Midd…" at bounding box center [524, 254] width 776 height 1389
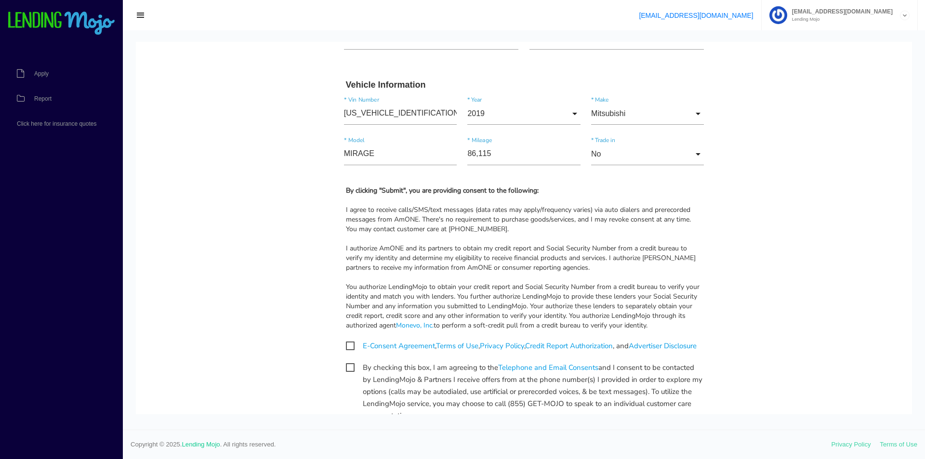
scroll to position [964, 0]
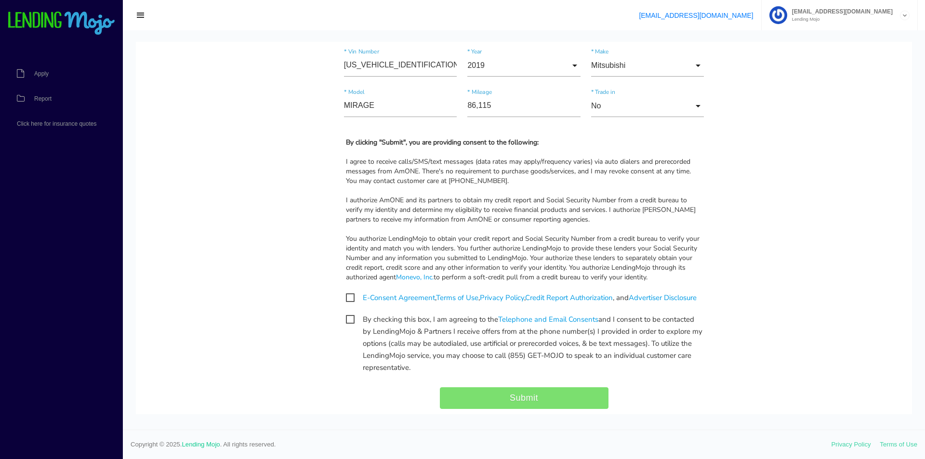
click at [346, 296] on span "E-Consent Agreement , Terms of Use , Privacy Policy , Credit Report Authorizati…" at bounding box center [521, 298] width 351 height 12
checkbox input "true"
click at [346, 326] on span "By checking this box, I am agreeing to the Telephone and Email Consents and I c…" at bounding box center [524, 320] width 357 height 12
checkbox input "true"
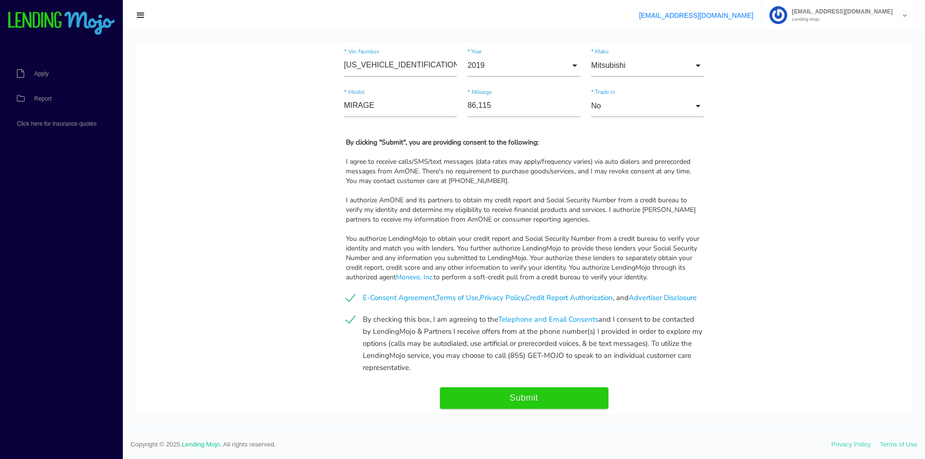
scroll to position [1028, 0]
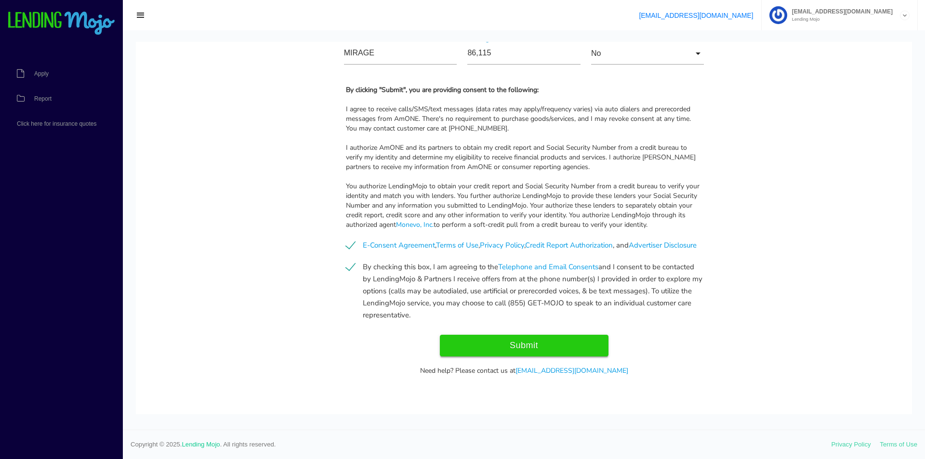
click at [556, 343] on input "Submit" at bounding box center [524, 346] width 169 height 22
type input "Submitting..."
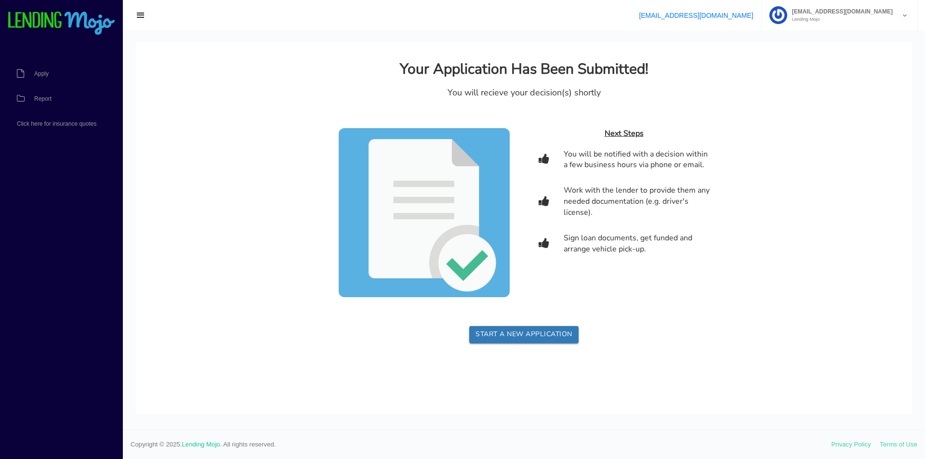
scroll to position [0, 0]
click at [67, 18] on img at bounding box center [61, 24] width 108 height 24
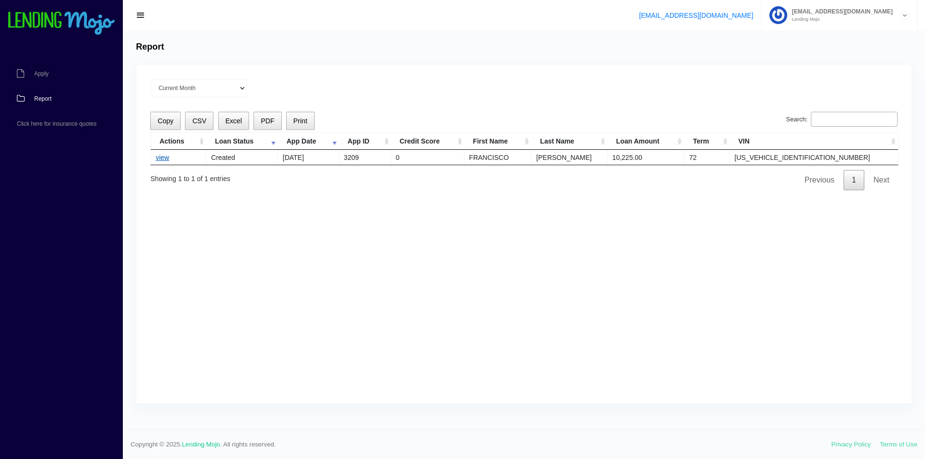
click at [166, 160] on link "view" at bounding box center [162, 158] width 13 height 8
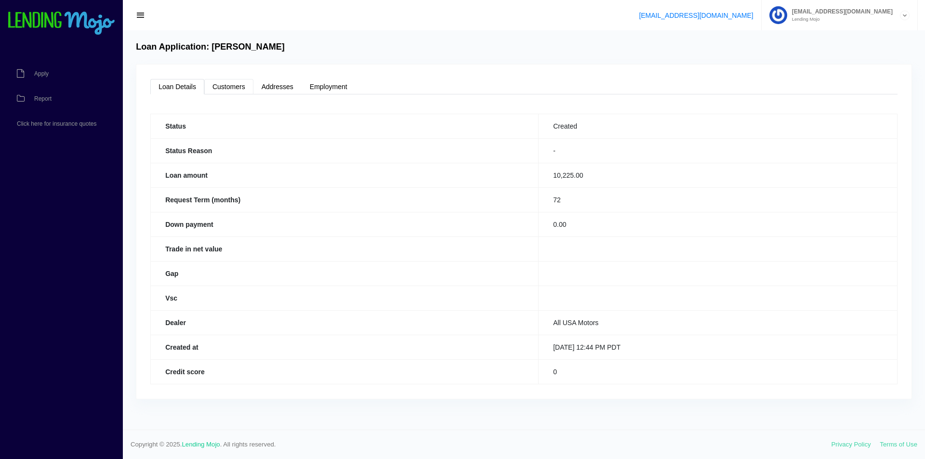
click at [237, 91] on link "Customers" at bounding box center [228, 86] width 49 height 15
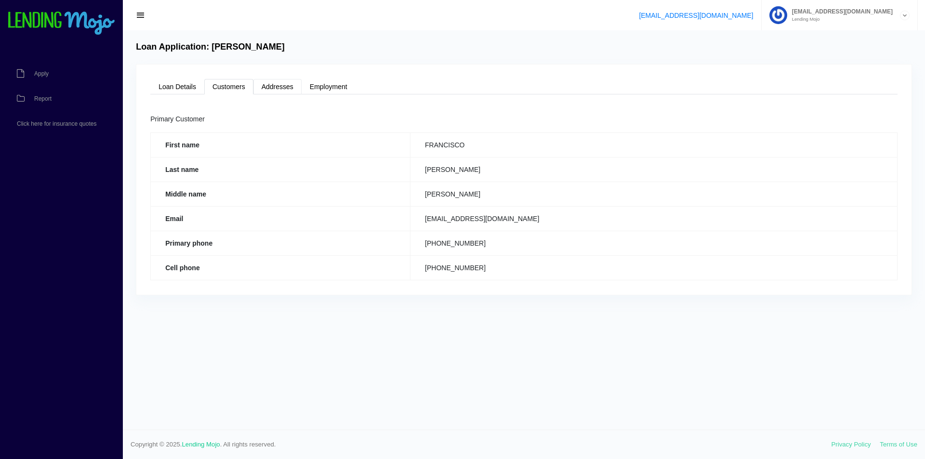
click at [284, 88] on link "Addresses" at bounding box center [278, 86] width 48 height 15
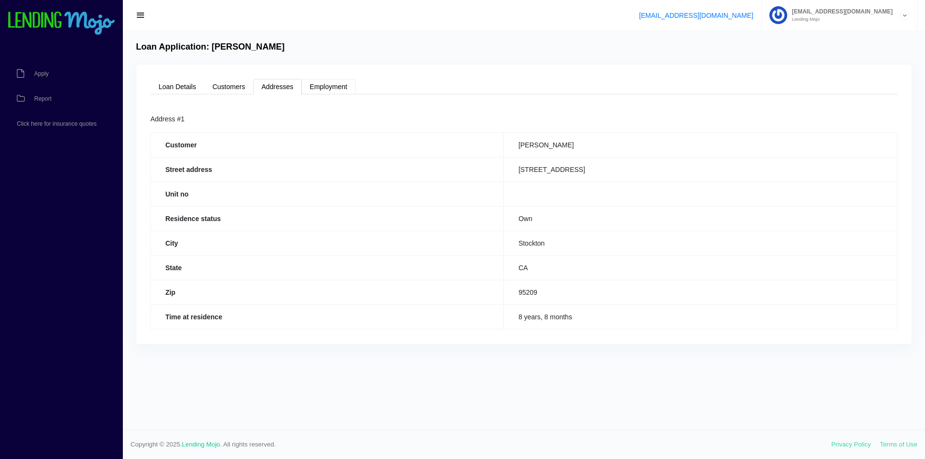
click at [335, 87] on link "Employment" at bounding box center [329, 86] width 54 height 15
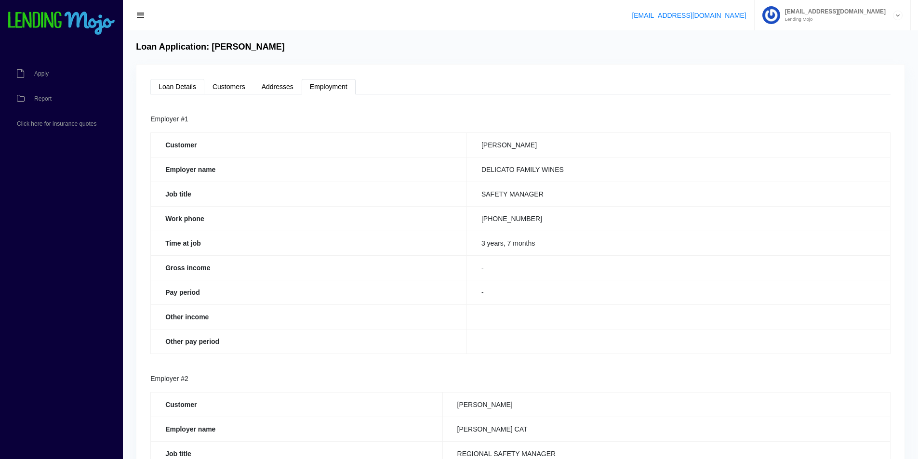
click at [165, 90] on link "Loan Details" at bounding box center [177, 86] width 54 height 15
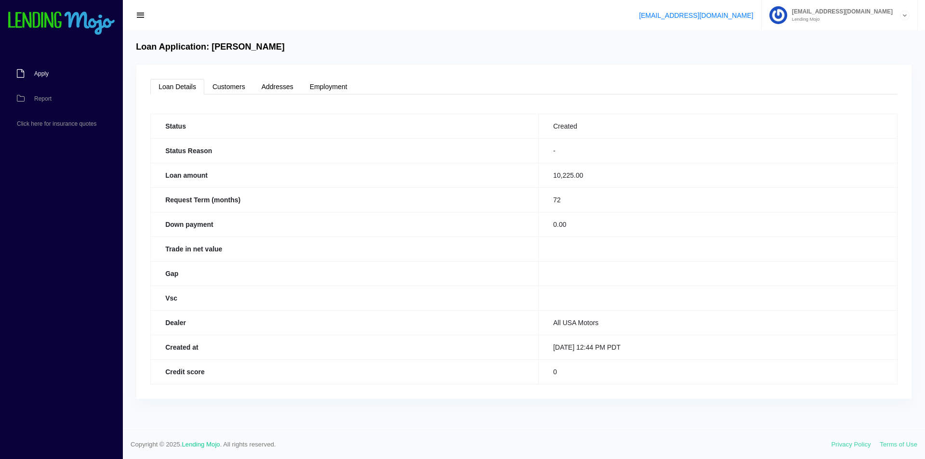
click at [30, 75] on link "Apply" at bounding box center [56, 73] width 113 height 25
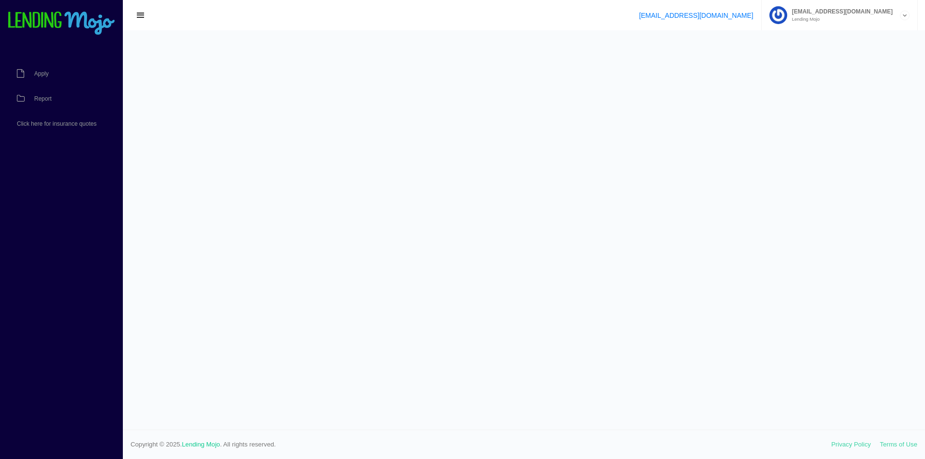
click at [85, 16] on img at bounding box center [61, 24] width 108 height 24
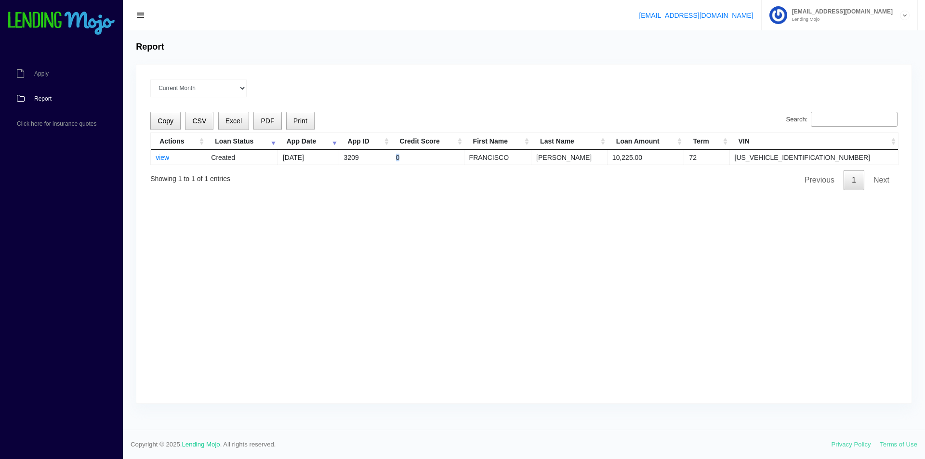
drag, startPoint x: 430, startPoint y: 156, endPoint x: 421, endPoint y: 159, distance: 10.1
click at [421, 159] on tr "view Created [DATE] 3209 0 [PERSON_NAME] 10,225.00 72 [US_VEHICLE_IDENTIFICATIO…" at bounding box center [525, 157] width 748 height 15
click at [513, 212] on div "Current Month Jul 2025 Jun 2025 May 2025 Apr 2025 Mar 2025 All time Loading Cop…" at bounding box center [523, 234] width 775 height 339
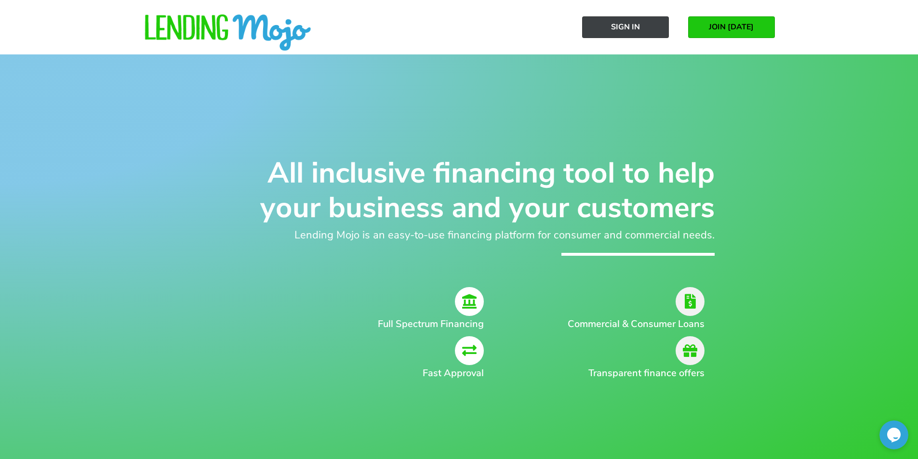
click at [646, 32] on link "Sign In" at bounding box center [625, 27] width 87 height 22
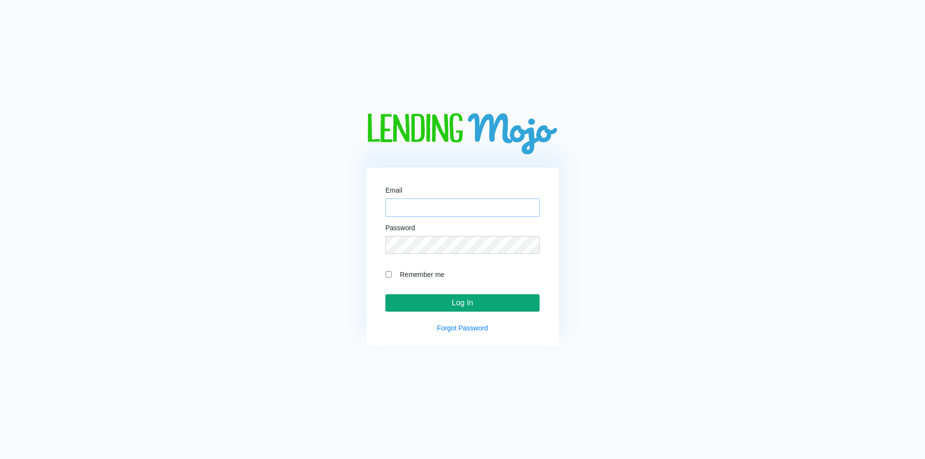
type input "[EMAIL_ADDRESS][DOMAIN_NAME]"
click at [499, 300] on input "Log In" at bounding box center [463, 302] width 154 height 17
click at [501, 299] on input "Log In" at bounding box center [463, 302] width 154 height 17
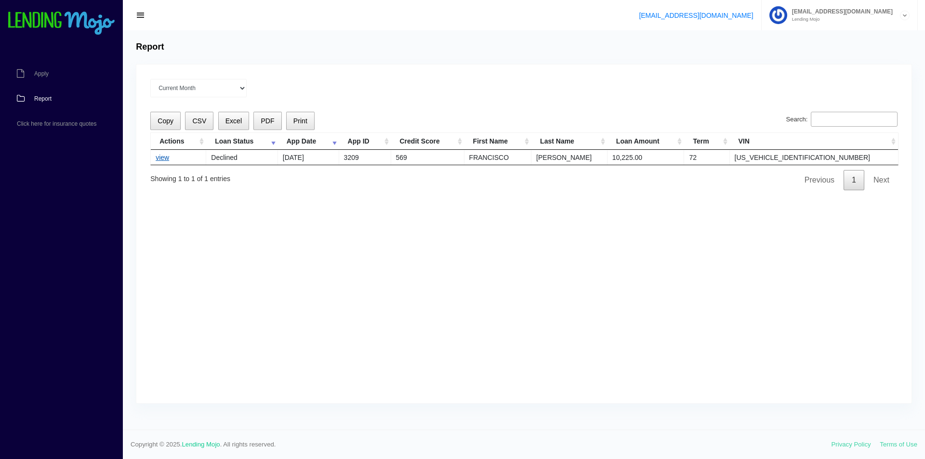
click at [165, 159] on link "view" at bounding box center [162, 158] width 13 height 8
